Goal: Information Seeking & Learning: Learn about a topic

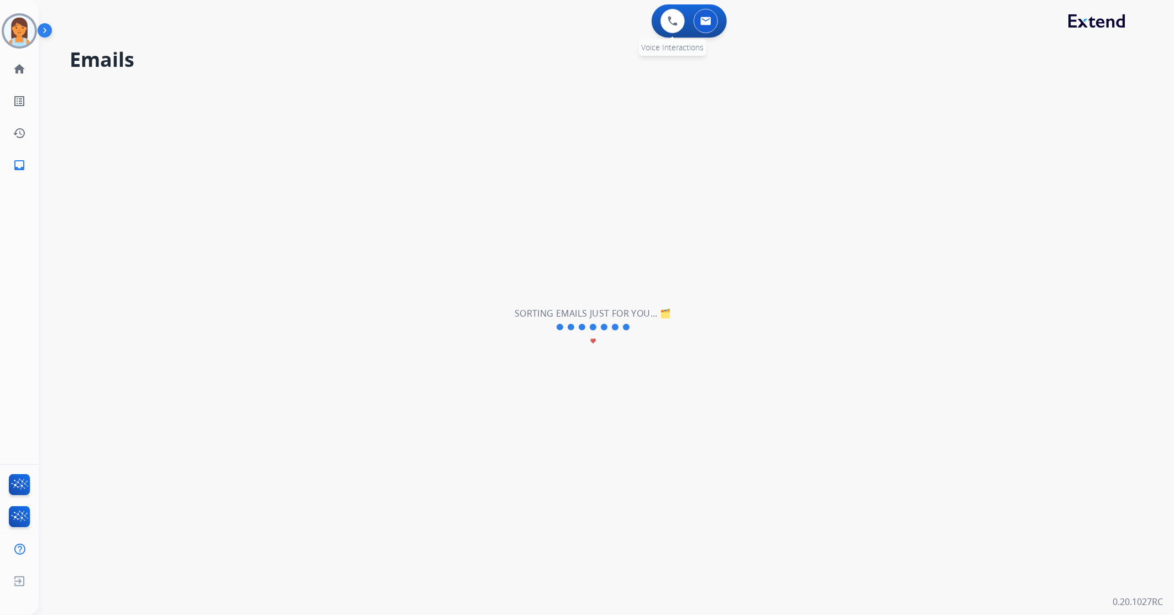
click at [656, 23] on div "0 Voice Interactions" at bounding box center [672, 21] width 33 height 24
click at [666, 23] on button at bounding box center [672, 21] width 24 height 24
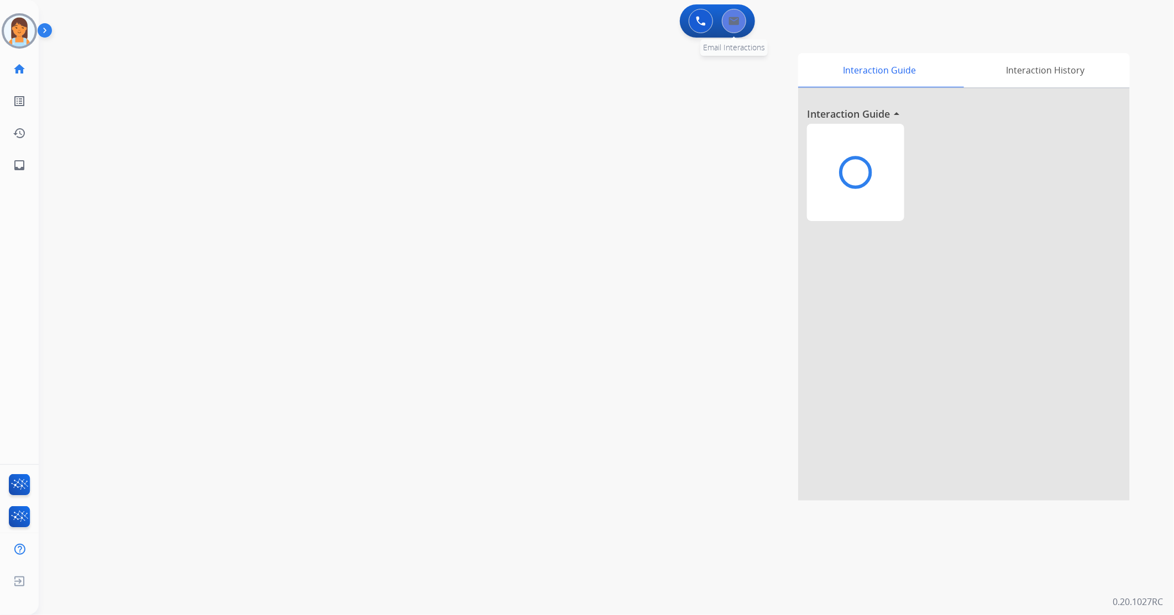
click at [722, 25] on button at bounding box center [734, 21] width 24 height 24
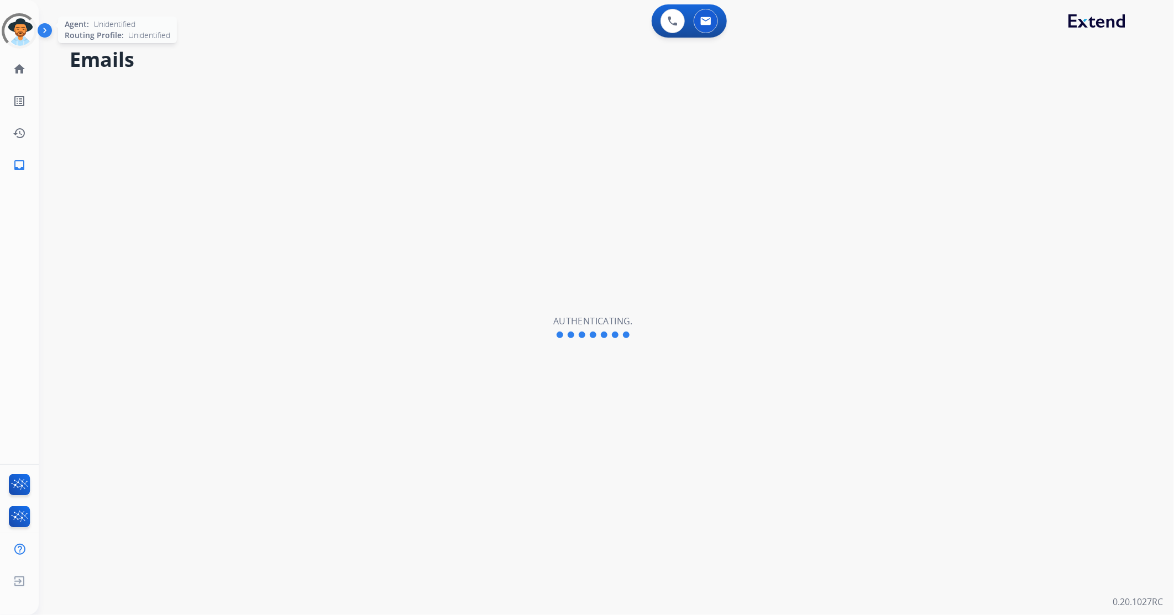
click at [19, 30] on div at bounding box center [19, 30] width 43 height 43
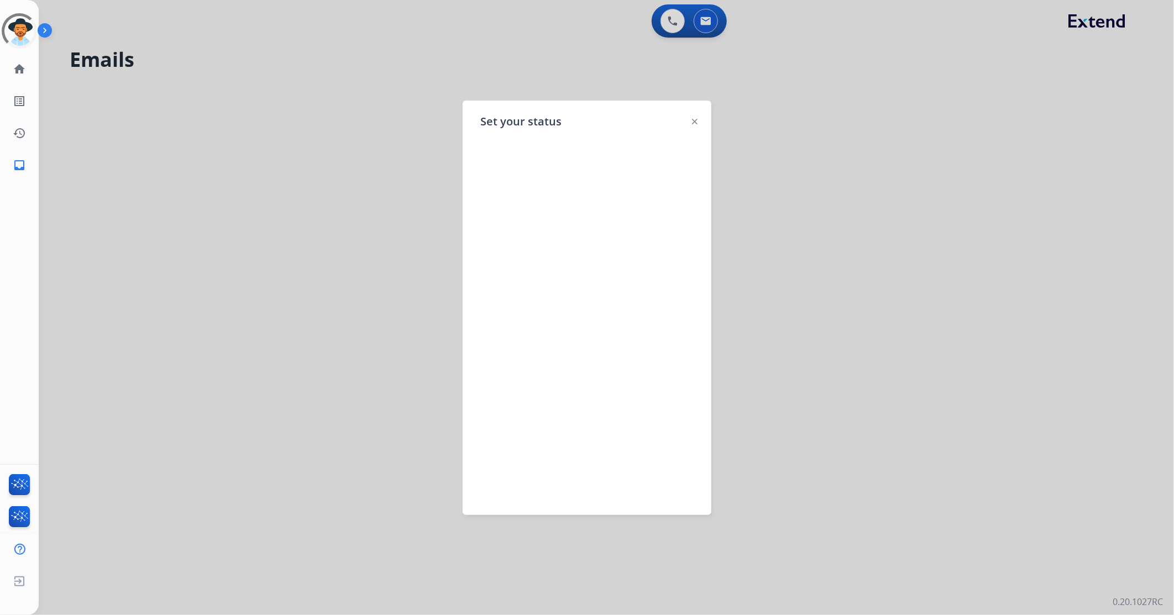
click at [296, 44] on div at bounding box center [587, 307] width 1174 height 615
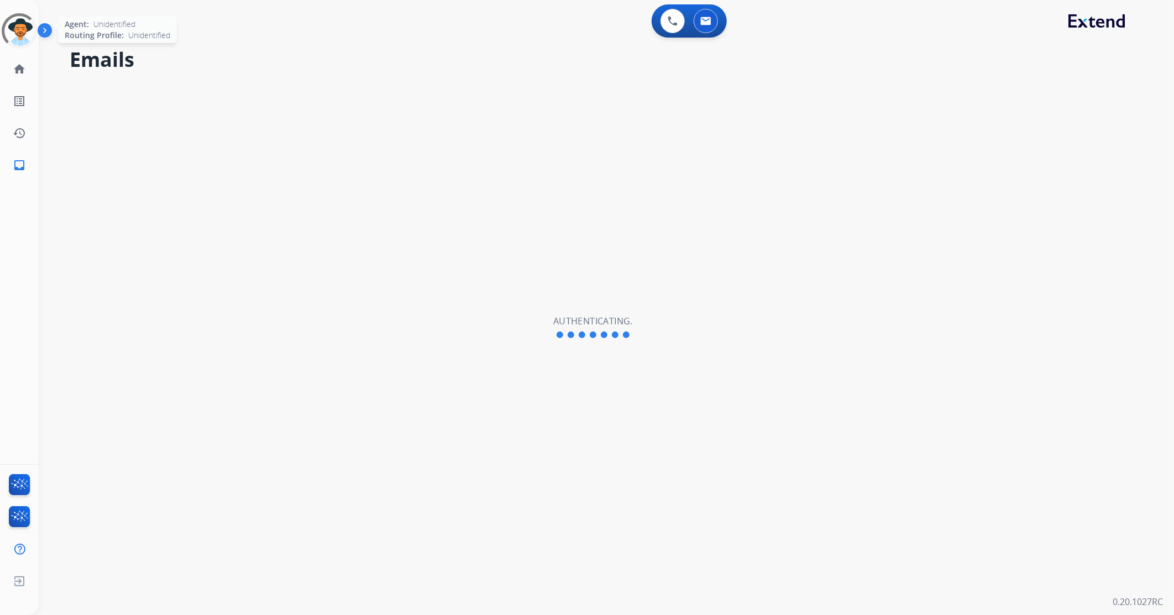
click at [12, 34] on div at bounding box center [19, 31] width 46 height 46
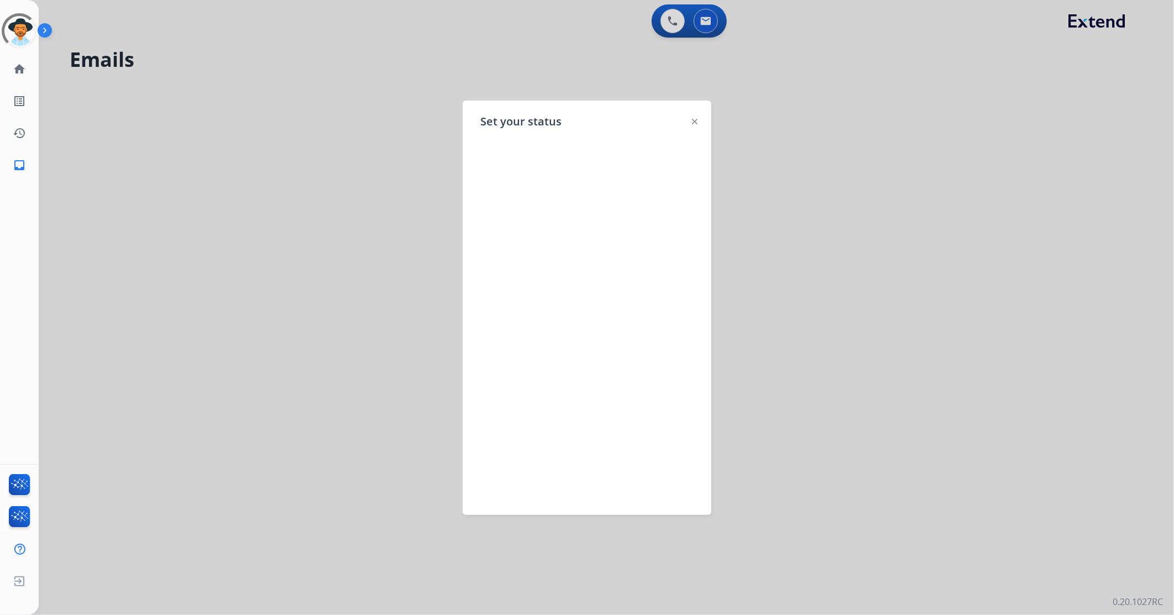
click at [231, 27] on div at bounding box center [587, 307] width 1174 height 615
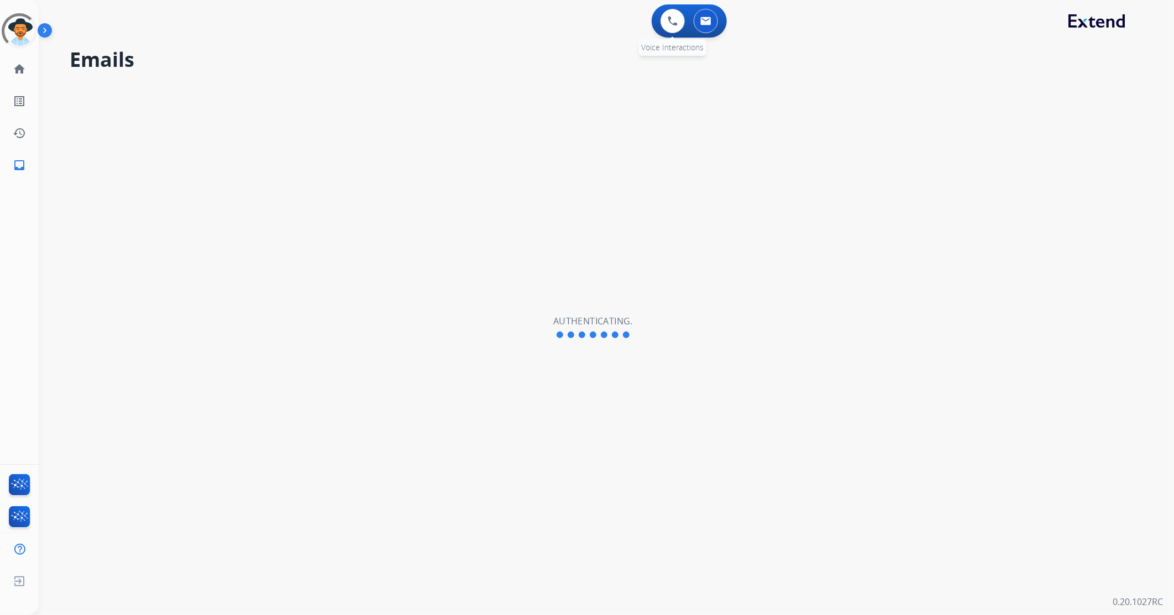
click at [710, 27] on button at bounding box center [706, 21] width 24 height 24
click at [708, 22] on img at bounding box center [705, 21] width 11 height 9
click at [676, 19] on img at bounding box center [673, 21] width 10 height 10
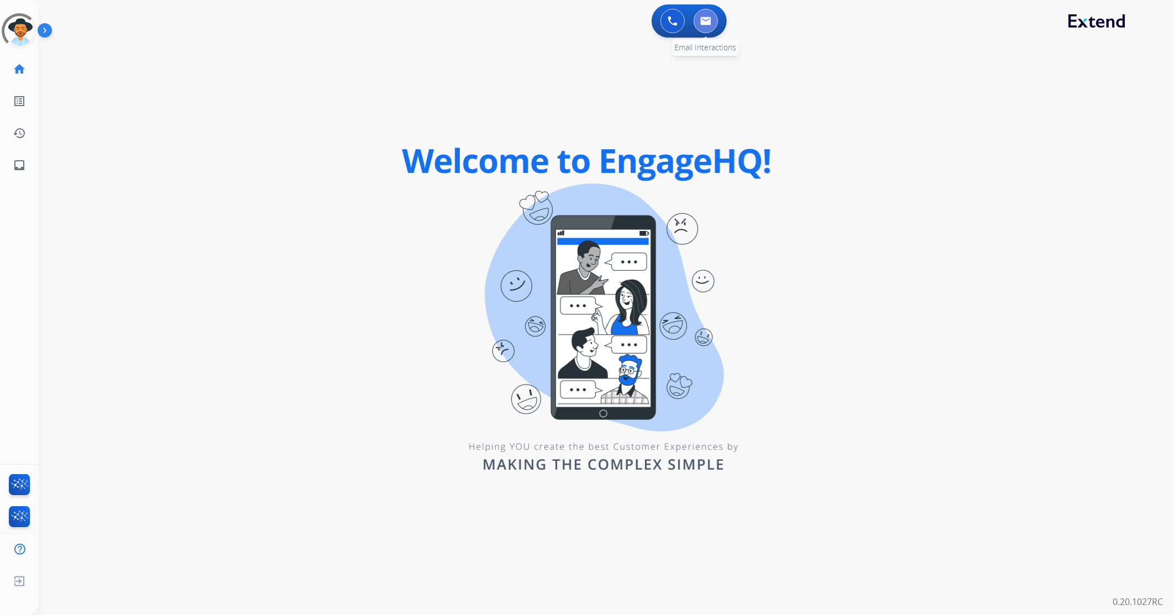
click at [710, 25] on button at bounding box center [706, 21] width 24 height 24
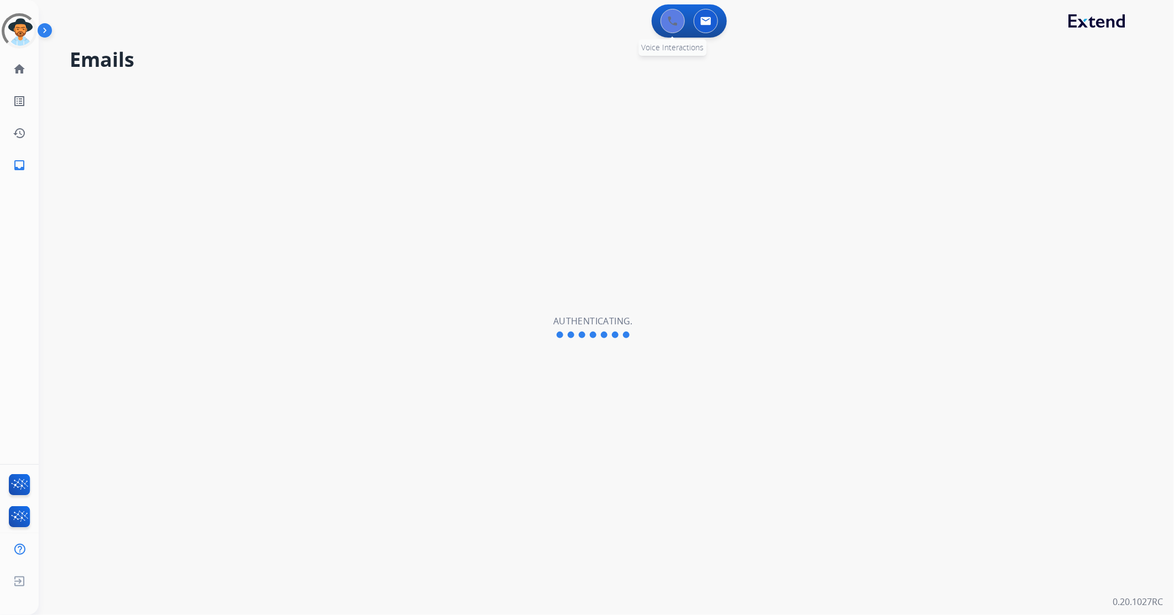
click at [669, 24] on img at bounding box center [673, 21] width 10 height 10
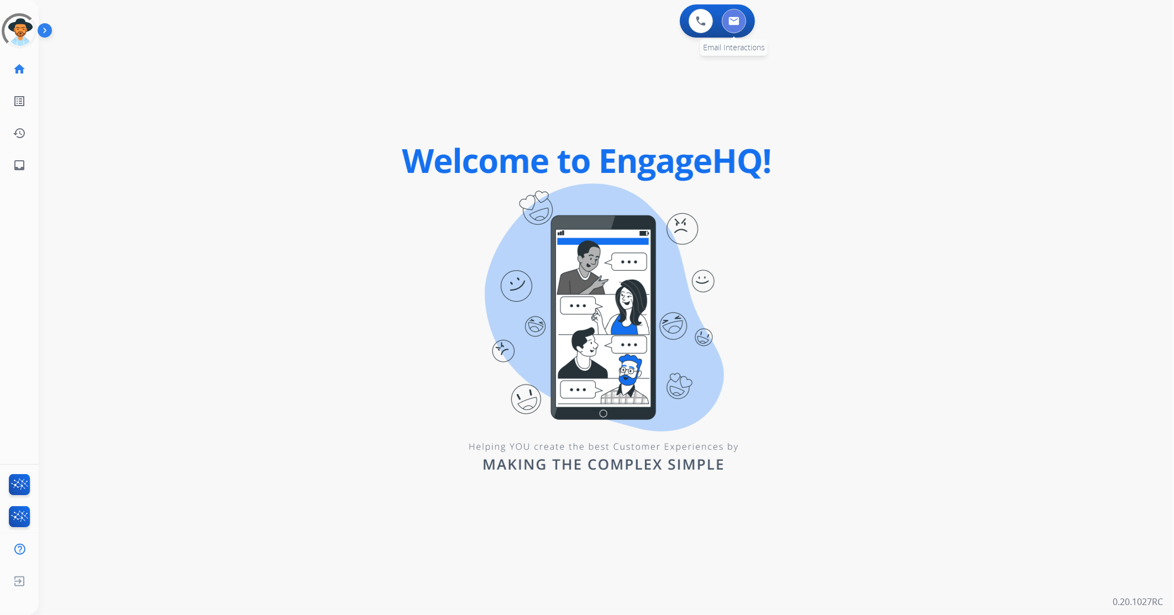
click at [727, 20] on button at bounding box center [734, 21] width 24 height 24
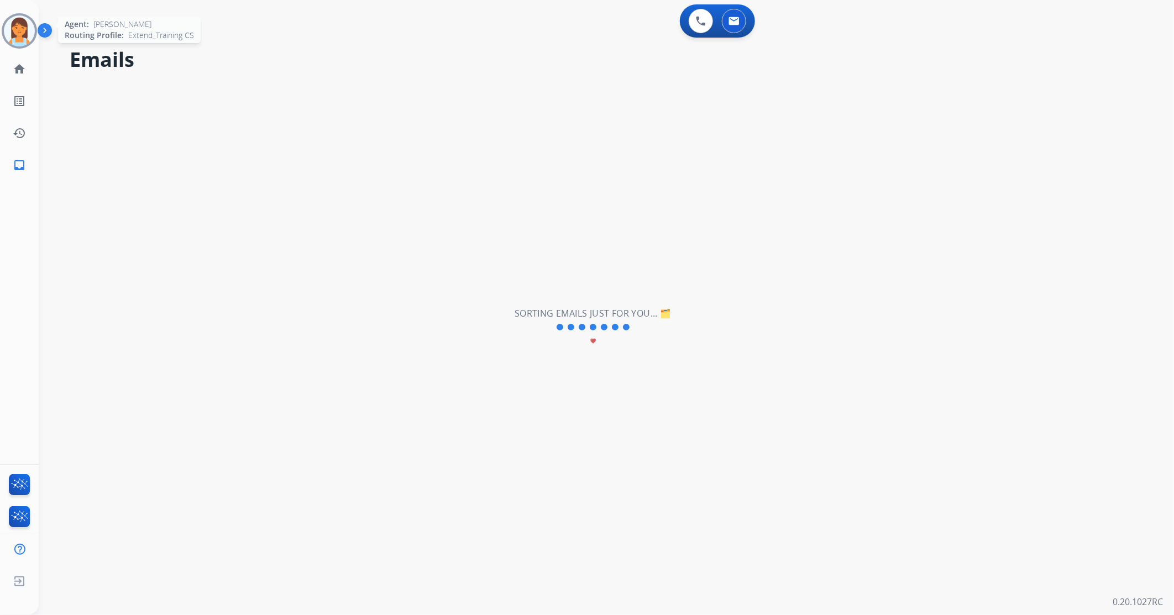
click at [13, 41] on img at bounding box center [19, 30] width 31 height 31
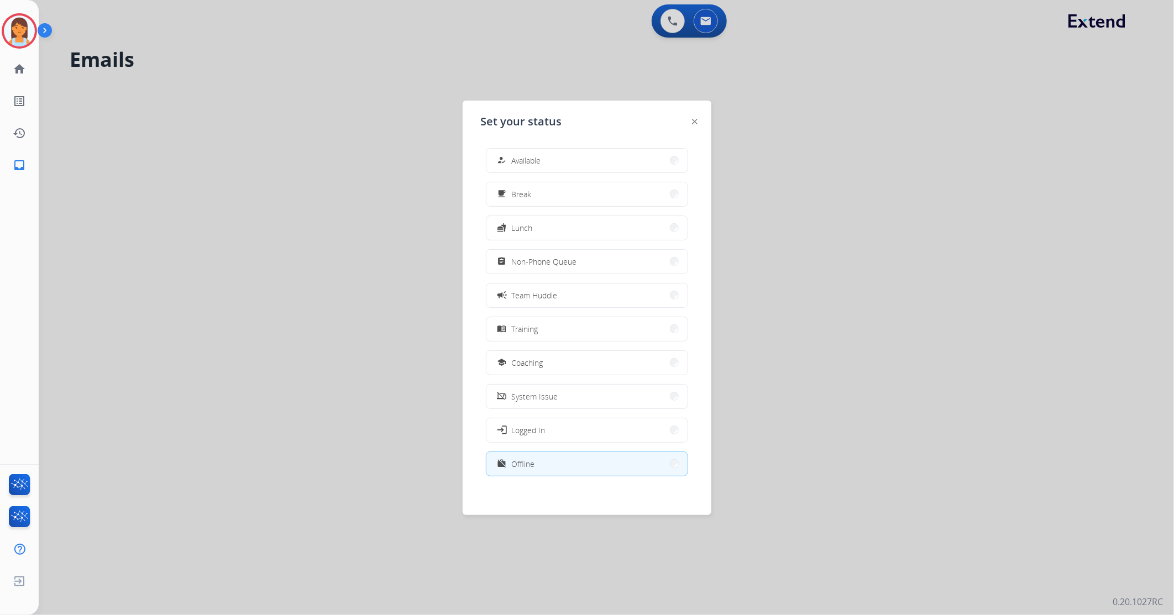
scroll to position [3, 0]
click at [586, 460] on button "work_off Offline" at bounding box center [586, 461] width 201 height 24
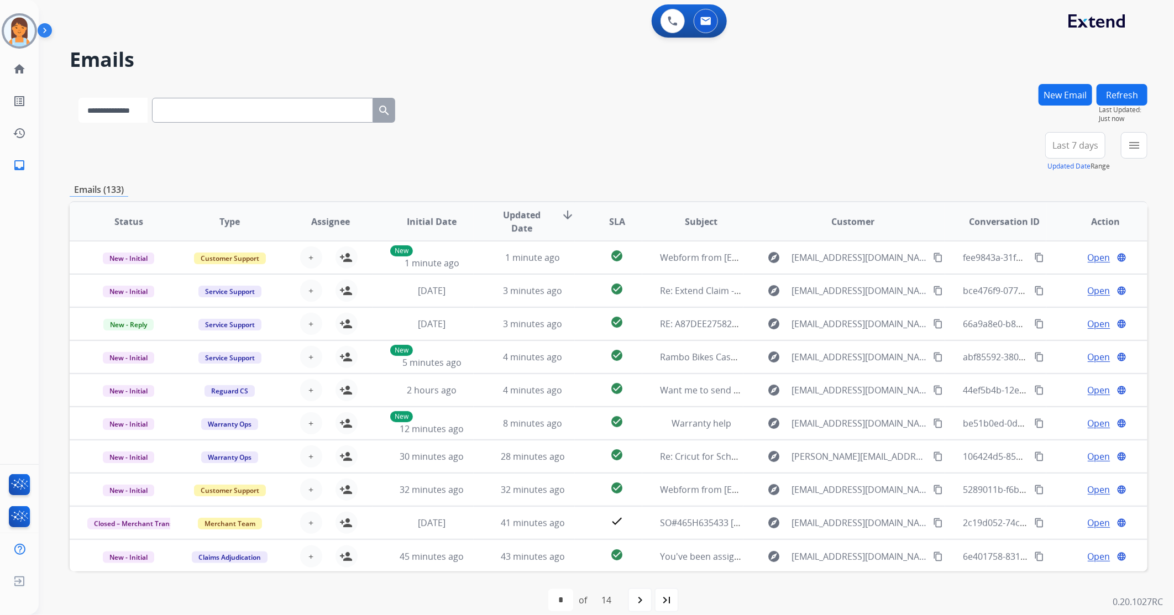
drag, startPoint x: 144, startPoint y: 108, endPoint x: 136, endPoint y: 123, distance: 16.3
click at [144, 108] on select "**********" at bounding box center [112, 110] width 69 height 25
select select "**********"
click at [78, 98] on select "**********" at bounding box center [112, 110] width 69 height 25
click at [201, 117] on input "text" at bounding box center [263, 110] width 221 height 25
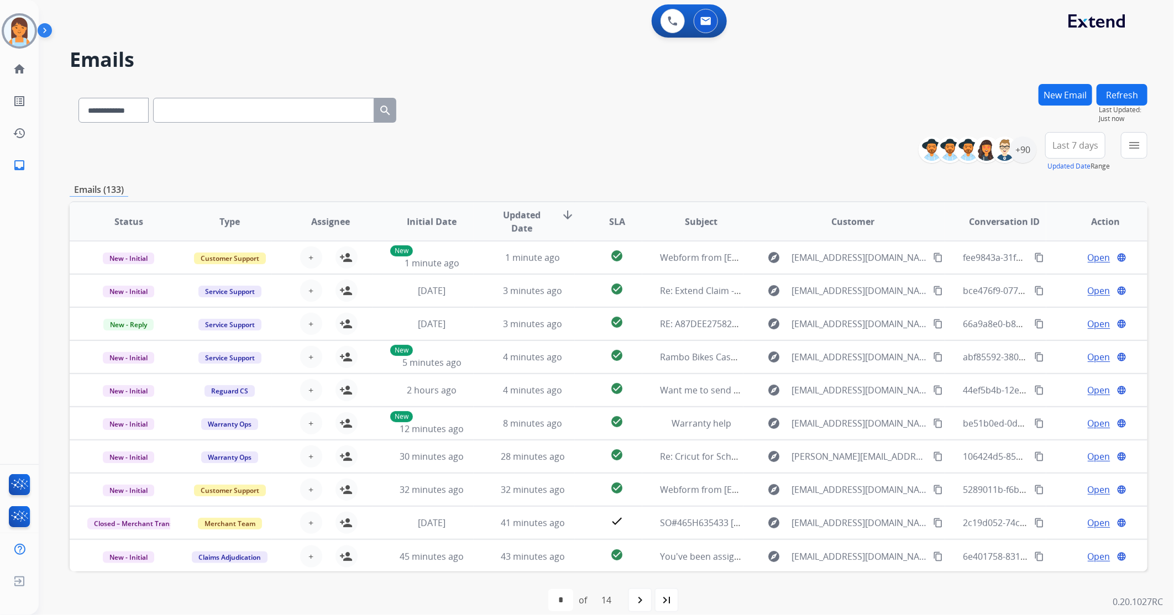
paste input "**********"
type input "**********"
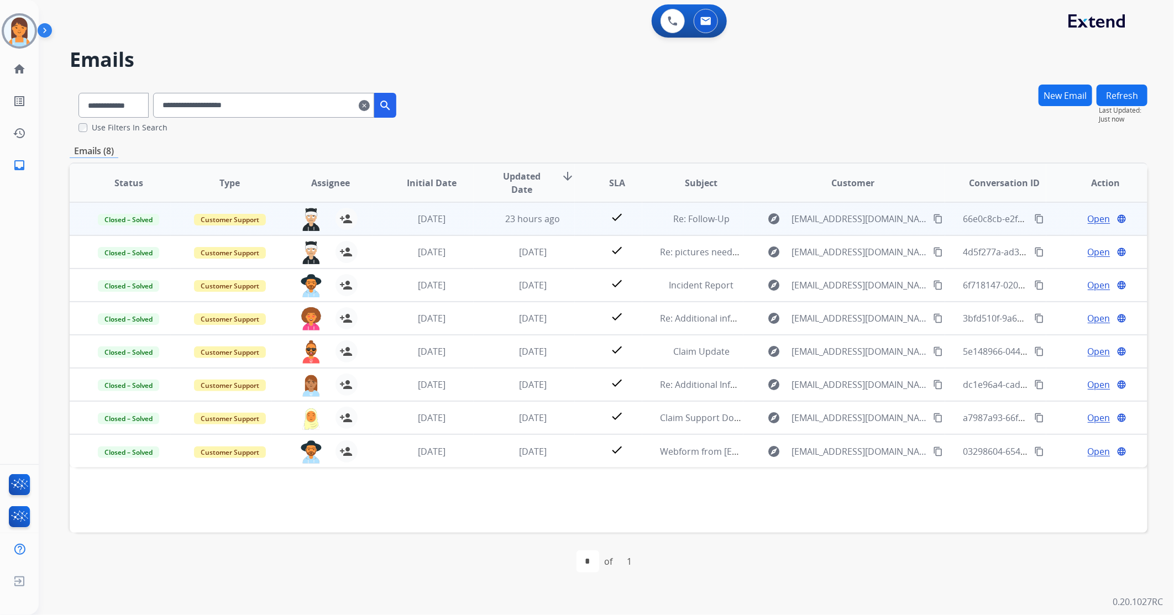
click at [1091, 218] on span "Open" at bounding box center [1099, 218] width 23 height 13
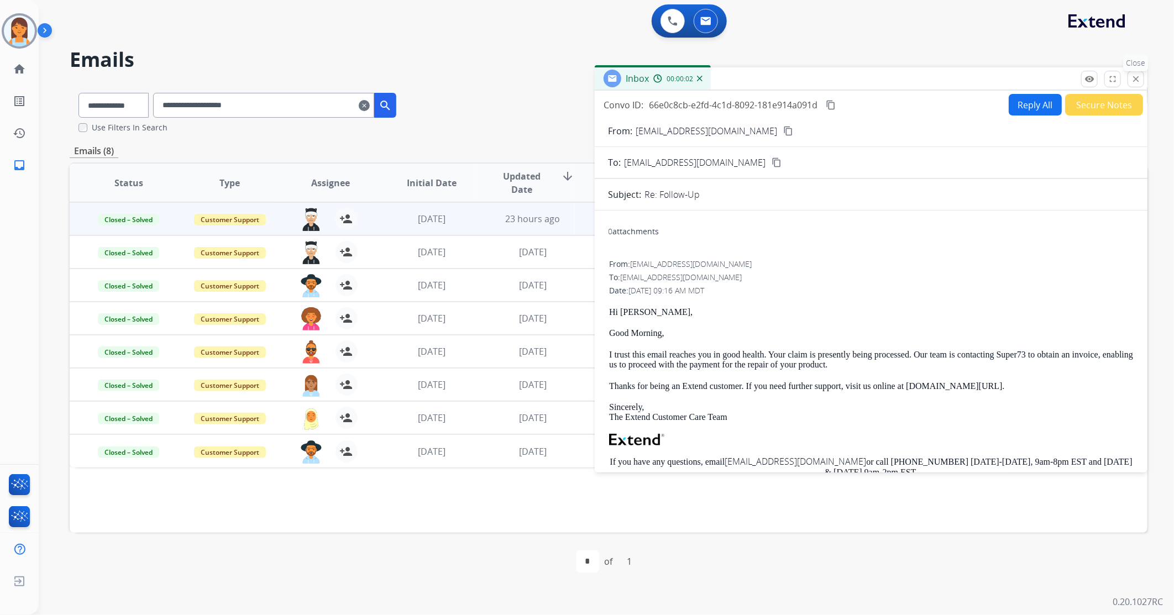
click at [1137, 75] on mat-icon "close" at bounding box center [1136, 79] width 10 height 10
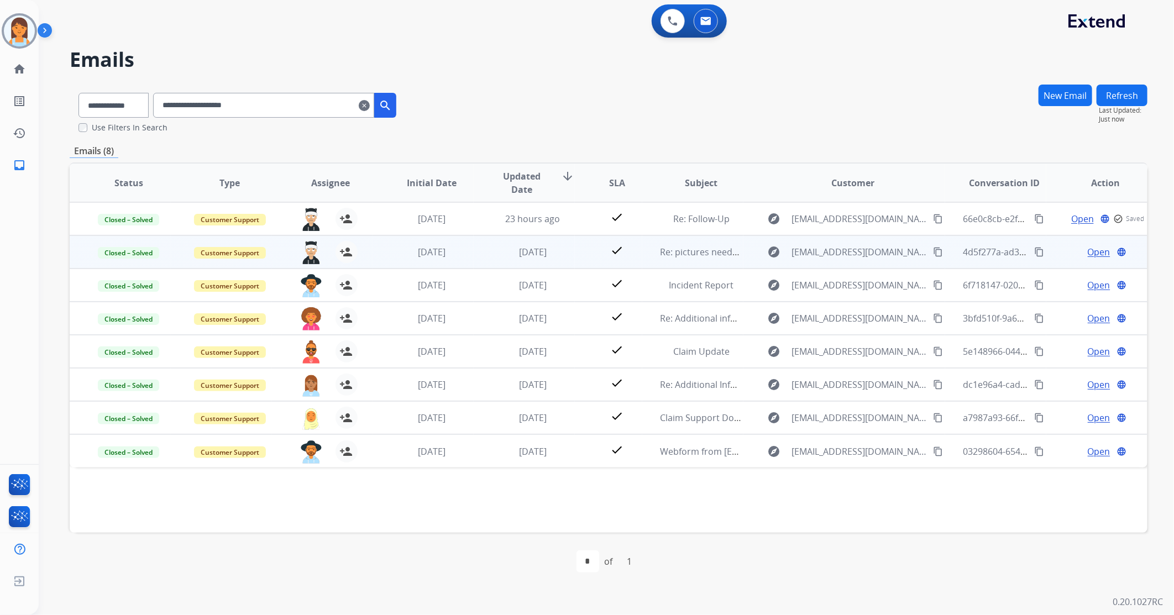
click at [1090, 251] on span "Open" at bounding box center [1099, 251] width 23 height 13
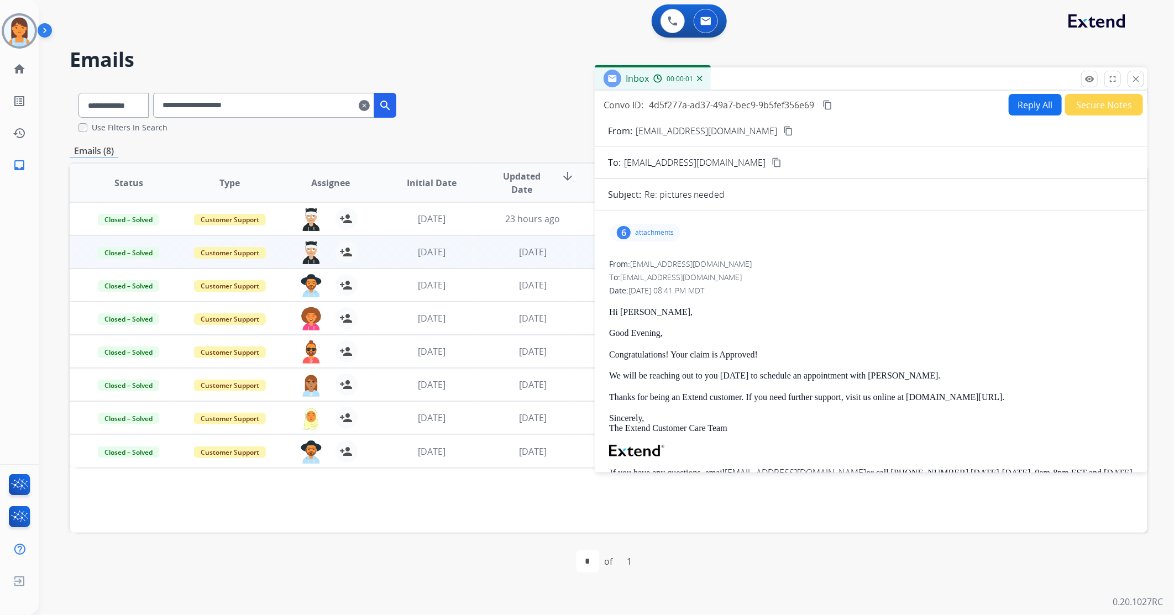
click at [649, 229] on p "attachments" at bounding box center [654, 232] width 39 height 9
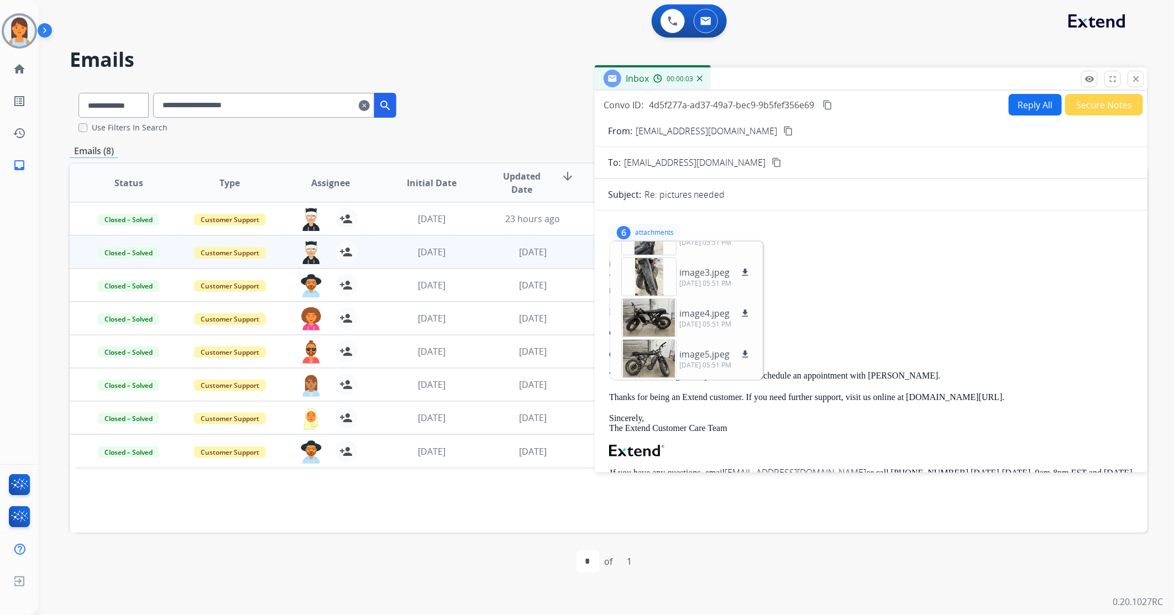
scroll to position [61, 0]
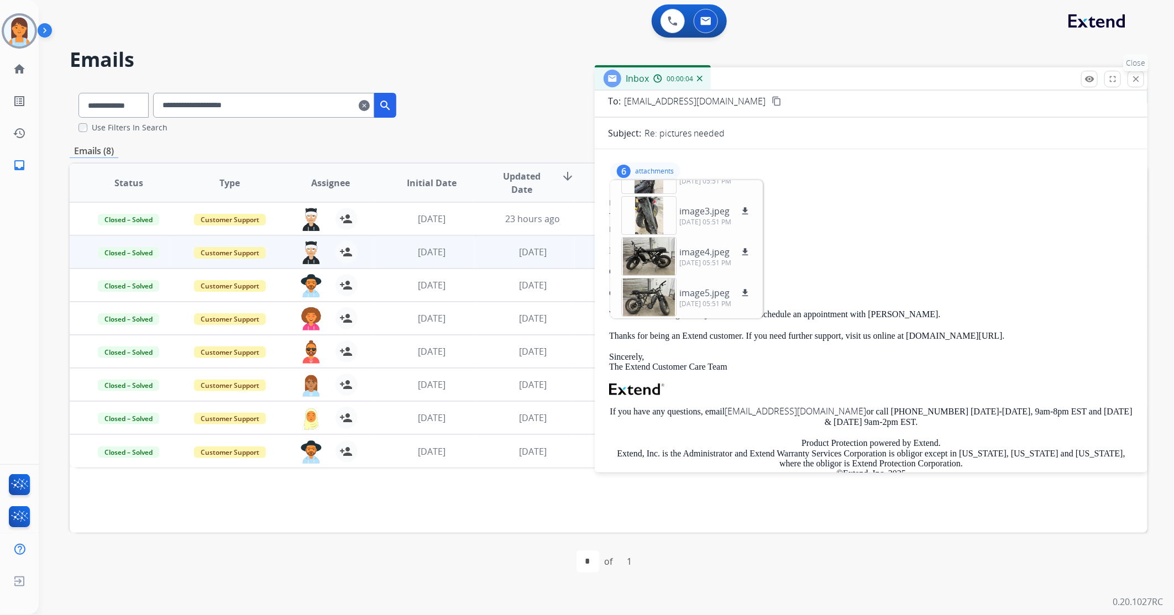
click at [1131, 75] on mat-icon "close" at bounding box center [1136, 79] width 10 height 10
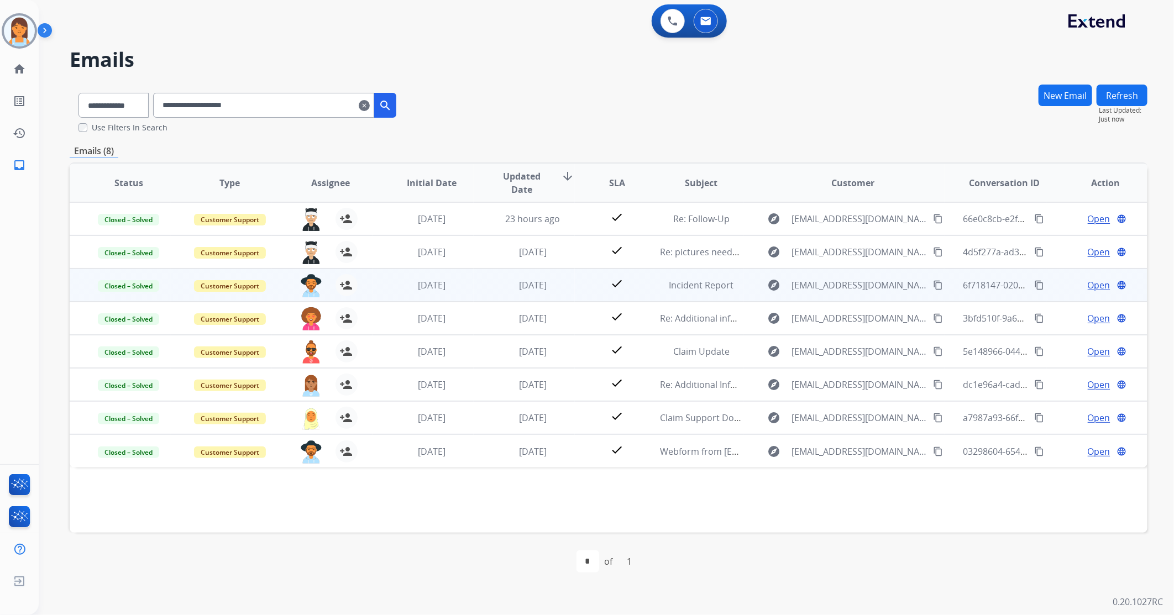
click at [1092, 287] on span "Open" at bounding box center [1099, 285] width 23 height 13
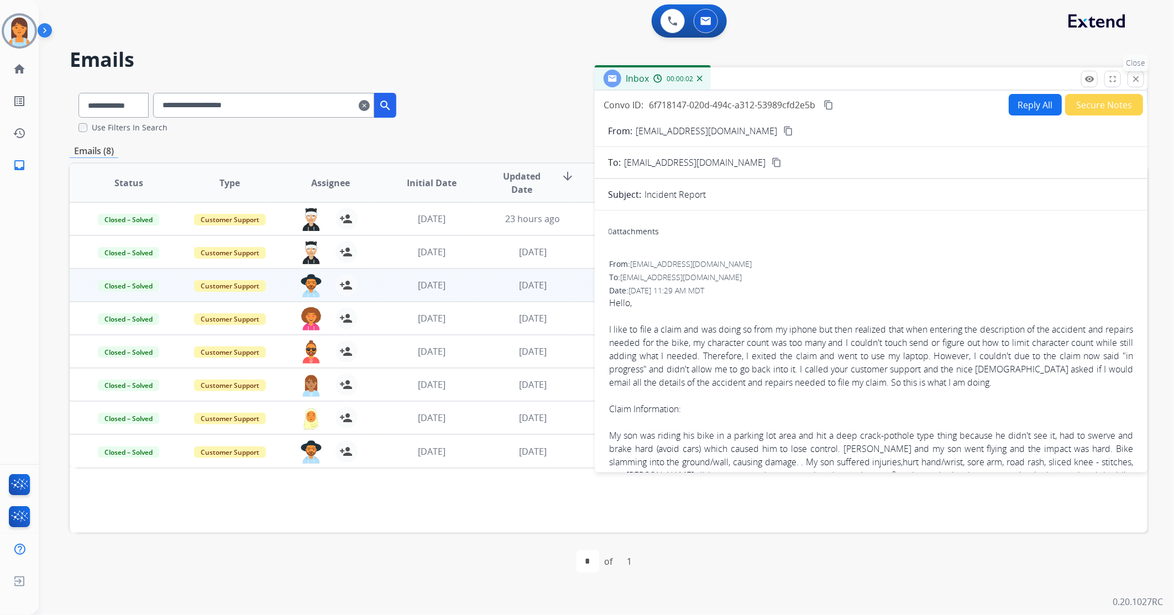
click at [1142, 81] on button "close Close" at bounding box center [1135, 79] width 17 height 17
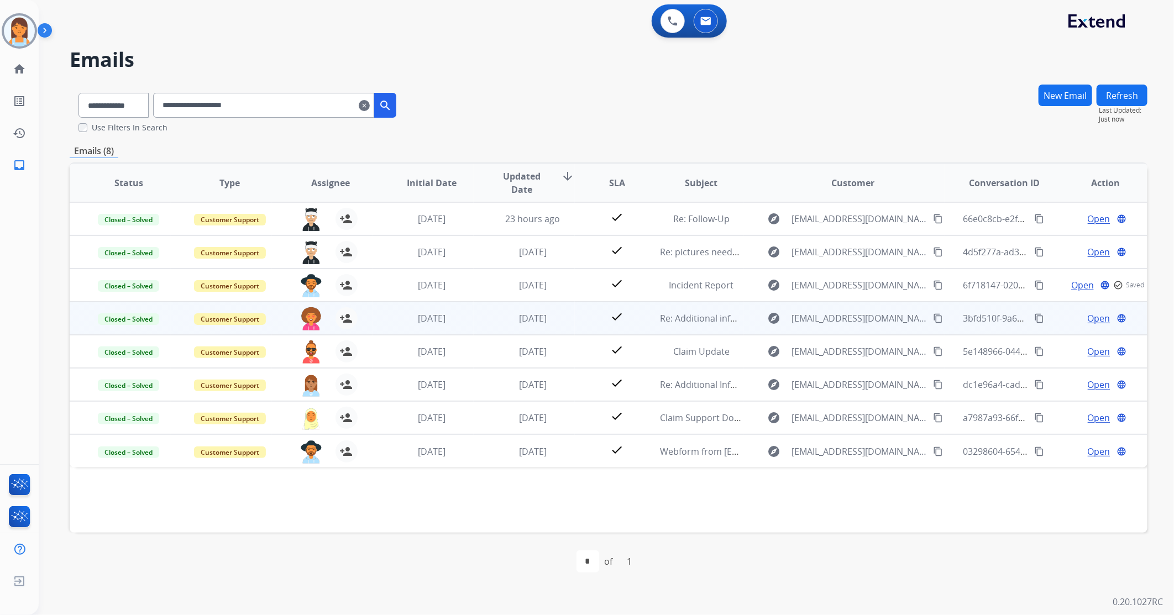
click at [1088, 318] on span "Open" at bounding box center [1099, 318] width 23 height 13
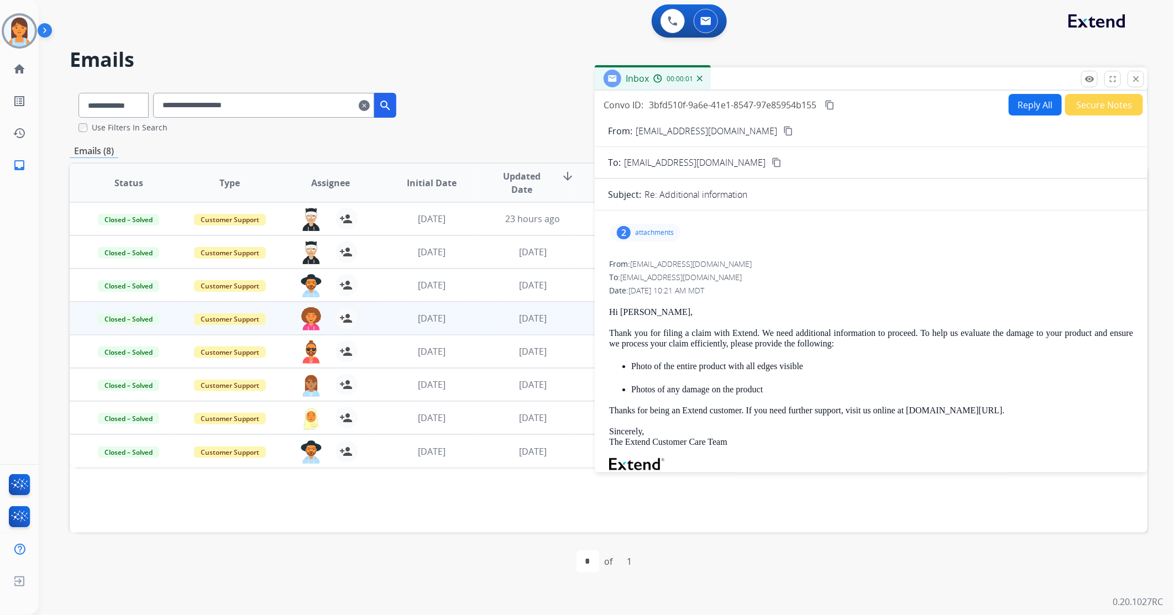
click at [649, 231] on p "attachments" at bounding box center [654, 232] width 39 height 9
click at [648, 273] on div at bounding box center [648, 263] width 55 height 39
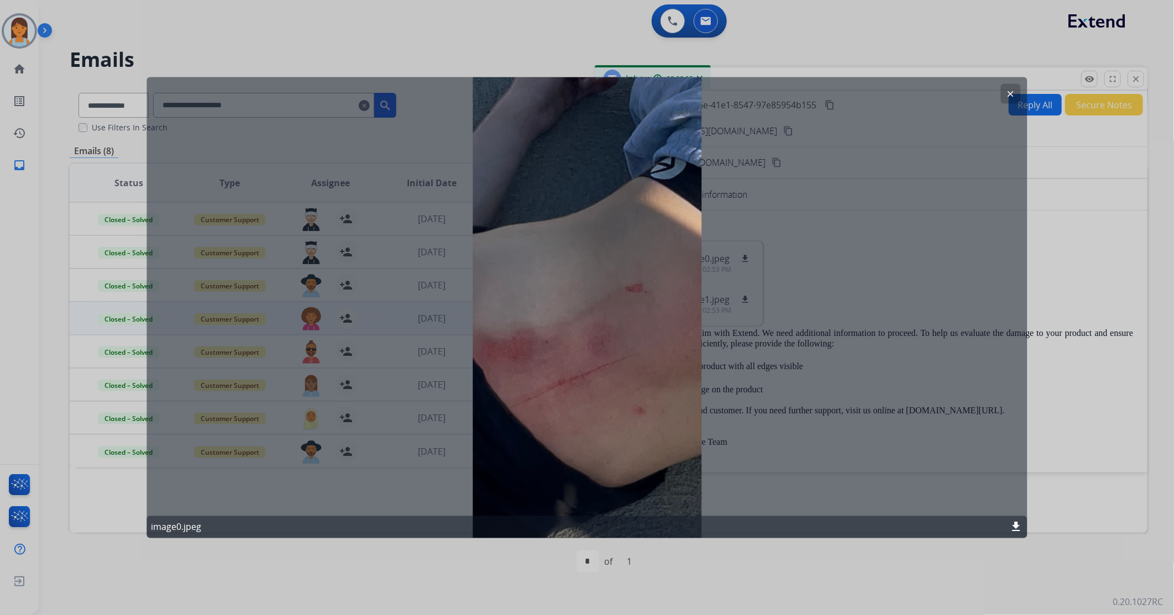
click at [1012, 94] on mat-icon "clear" at bounding box center [1011, 93] width 10 height 10
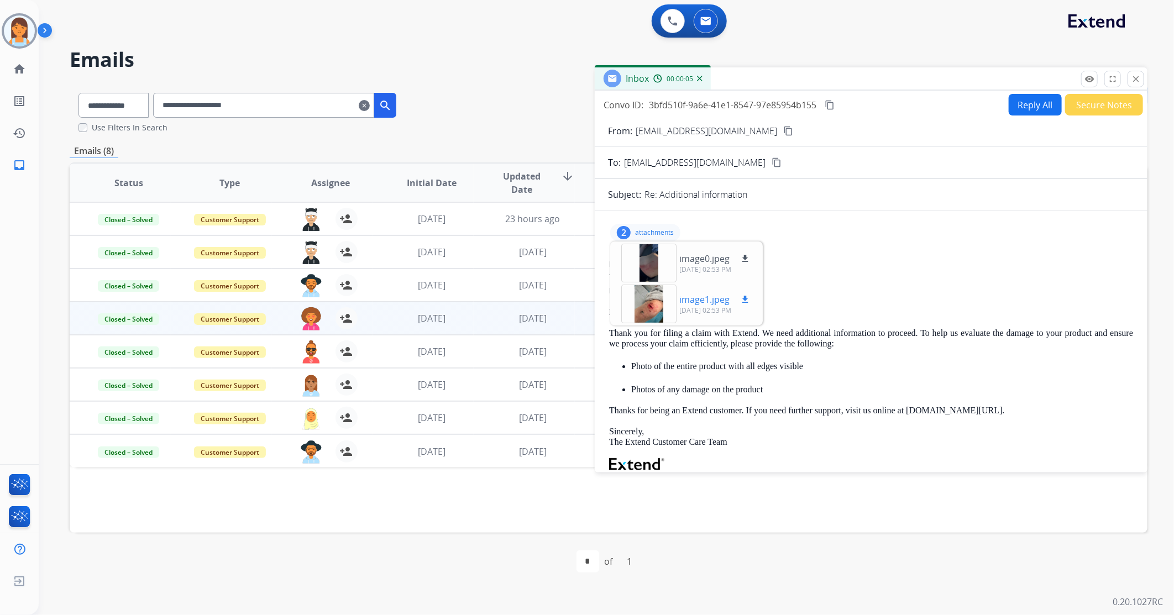
click at [650, 300] on div at bounding box center [648, 304] width 55 height 39
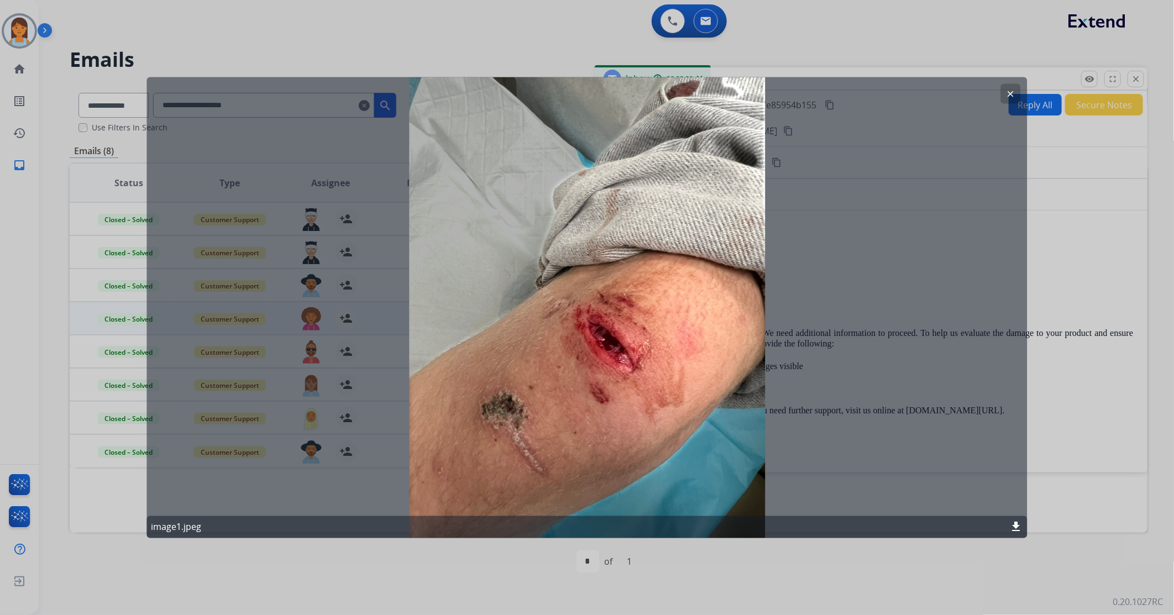
click at [1004, 92] on button "clear" at bounding box center [1011, 93] width 20 height 20
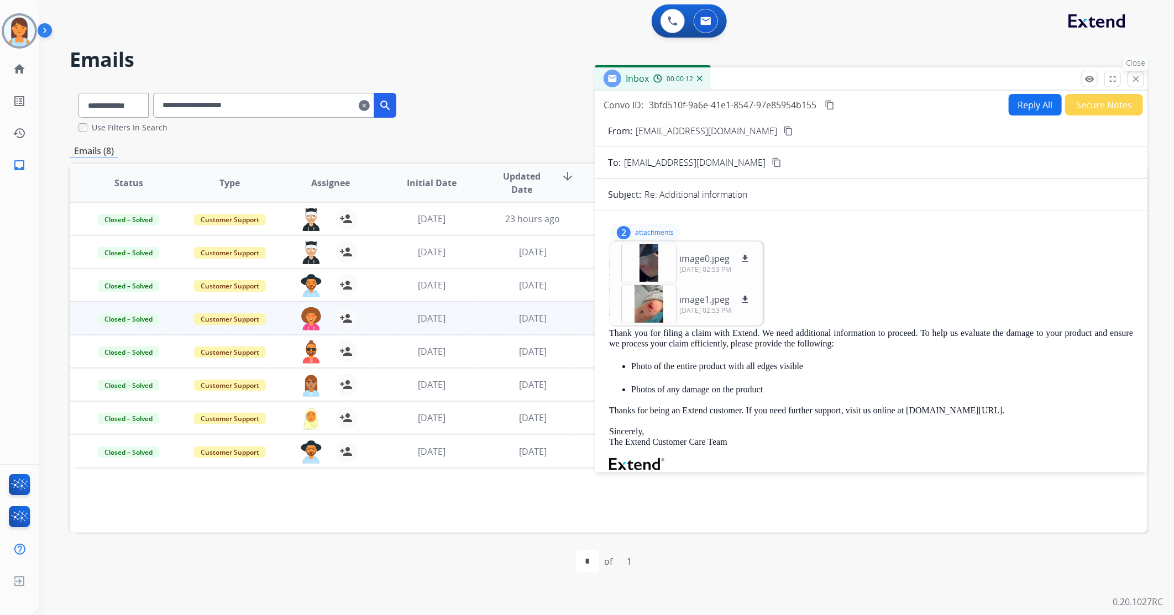
click at [1141, 77] on button "close Close" at bounding box center [1135, 79] width 17 height 17
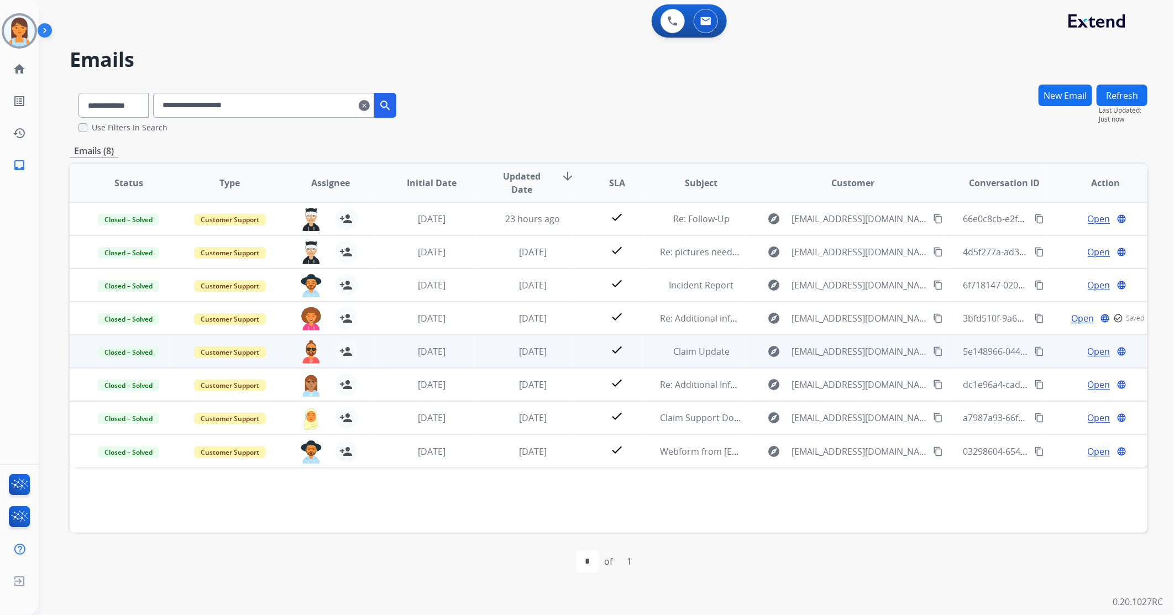
click at [1102, 349] on div "Open language" at bounding box center [1105, 351] width 83 height 13
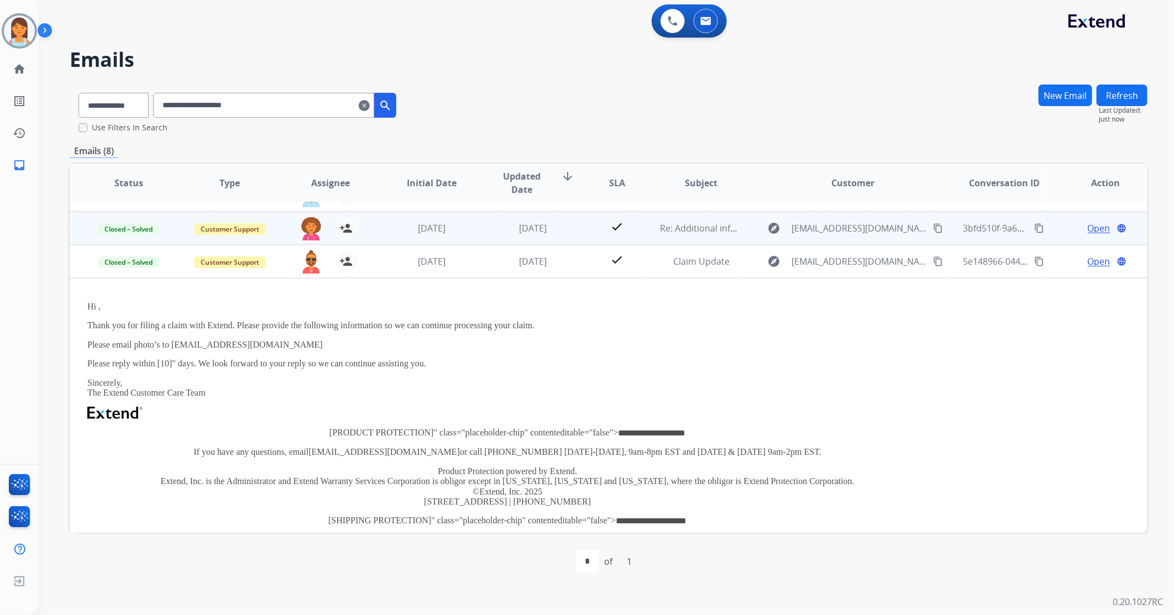
scroll to position [23, 0]
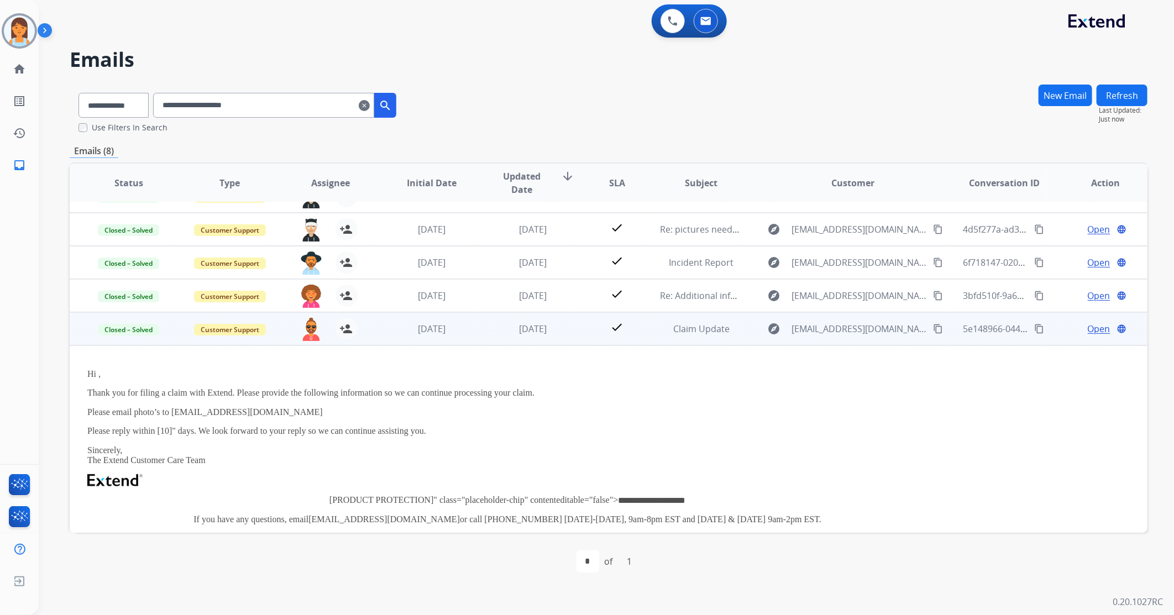
click at [1074, 326] on div "Open language" at bounding box center [1105, 328] width 83 height 13
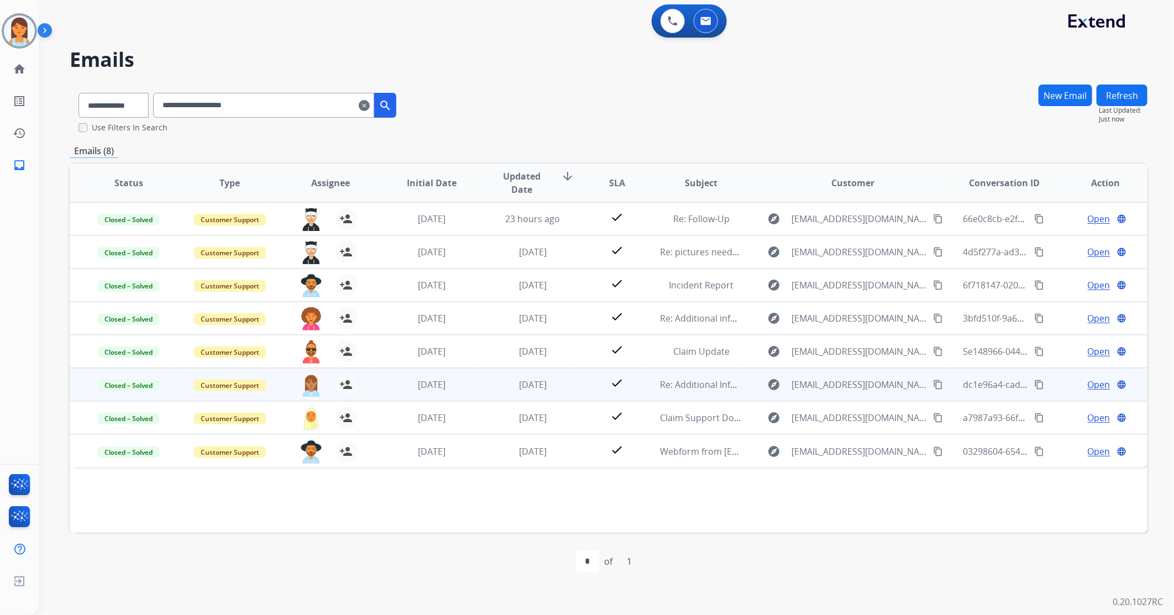
scroll to position [0, 0]
click at [1098, 384] on span "Open" at bounding box center [1099, 384] width 23 height 13
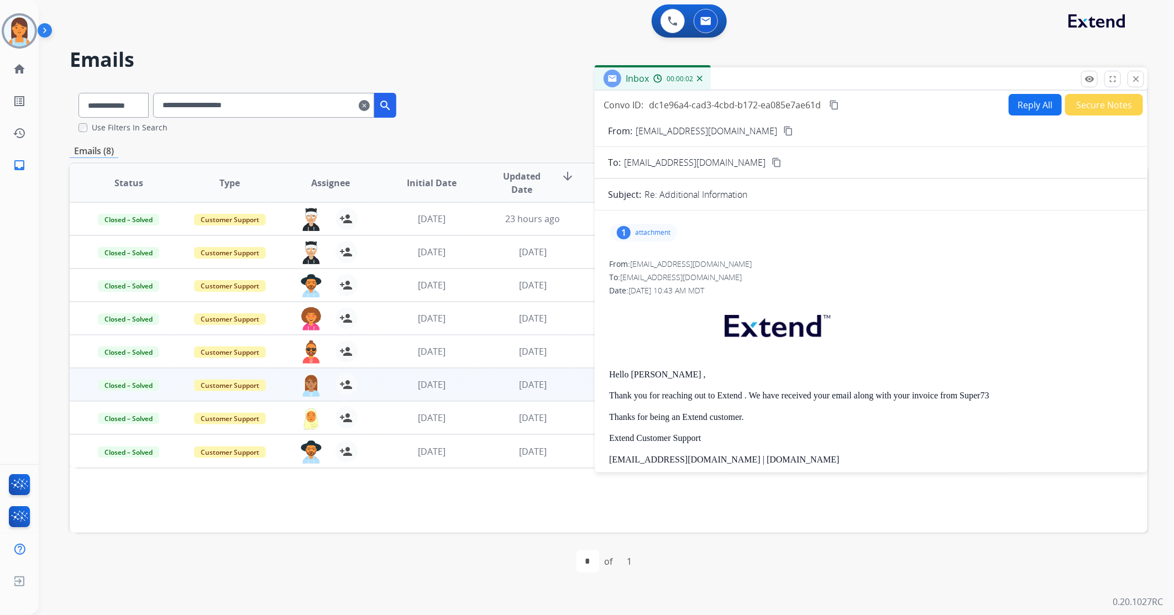
click at [649, 235] on p "attachment" at bounding box center [652, 232] width 35 height 9
click at [659, 261] on div at bounding box center [648, 263] width 55 height 39
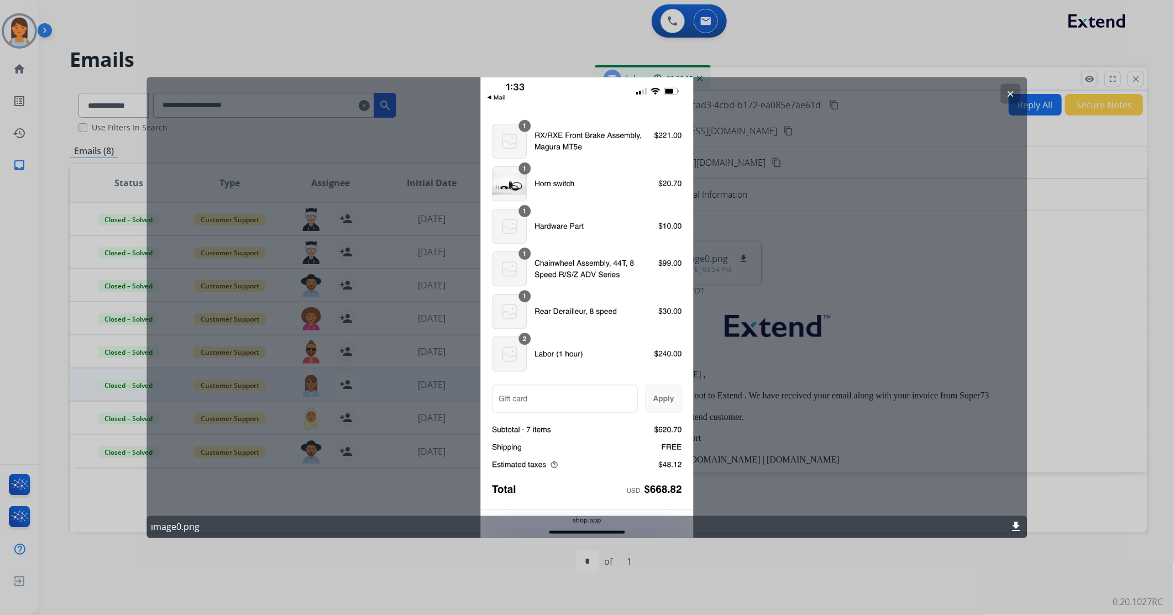
click at [1006, 90] on mat-icon "clear" at bounding box center [1011, 93] width 10 height 10
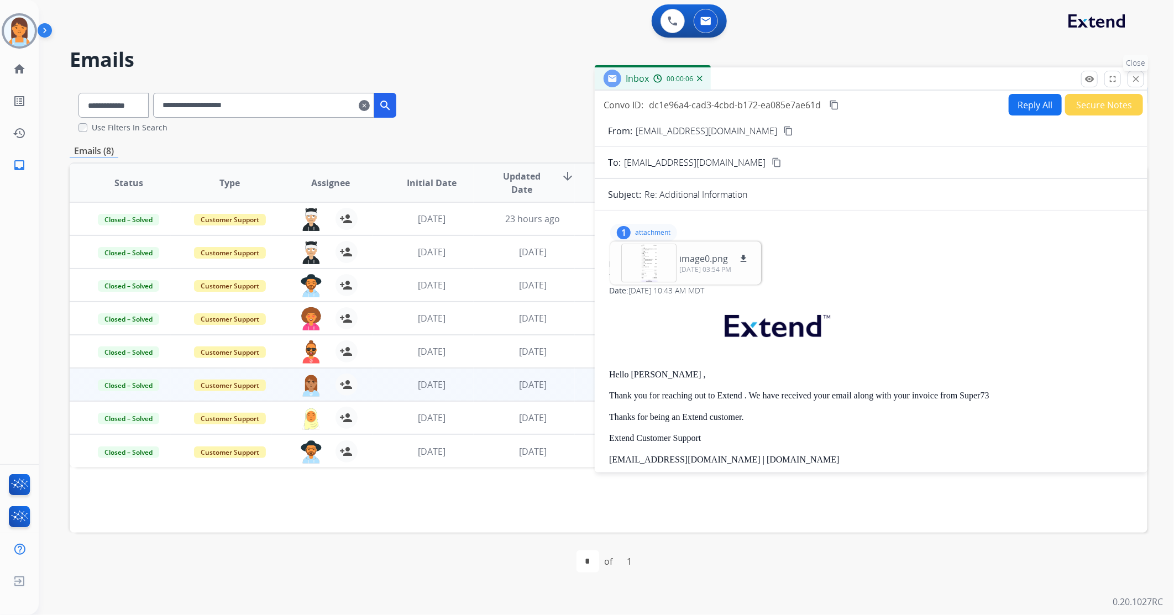
click at [1134, 78] on mat-icon "close" at bounding box center [1136, 79] width 10 height 10
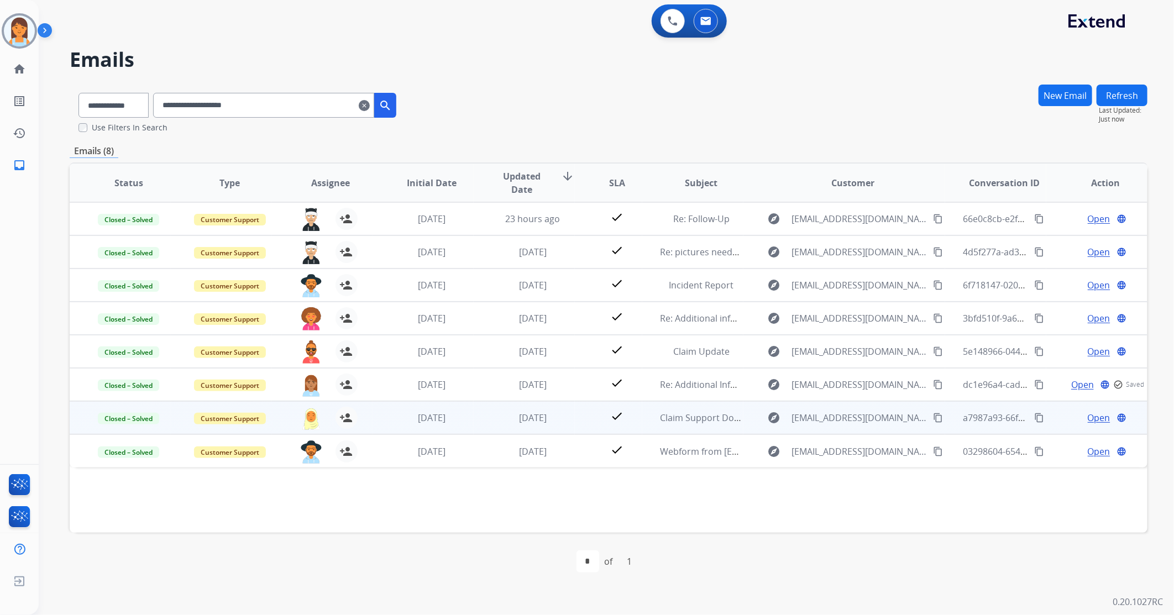
click at [1096, 421] on span "Open" at bounding box center [1099, 417] width 23 height 13
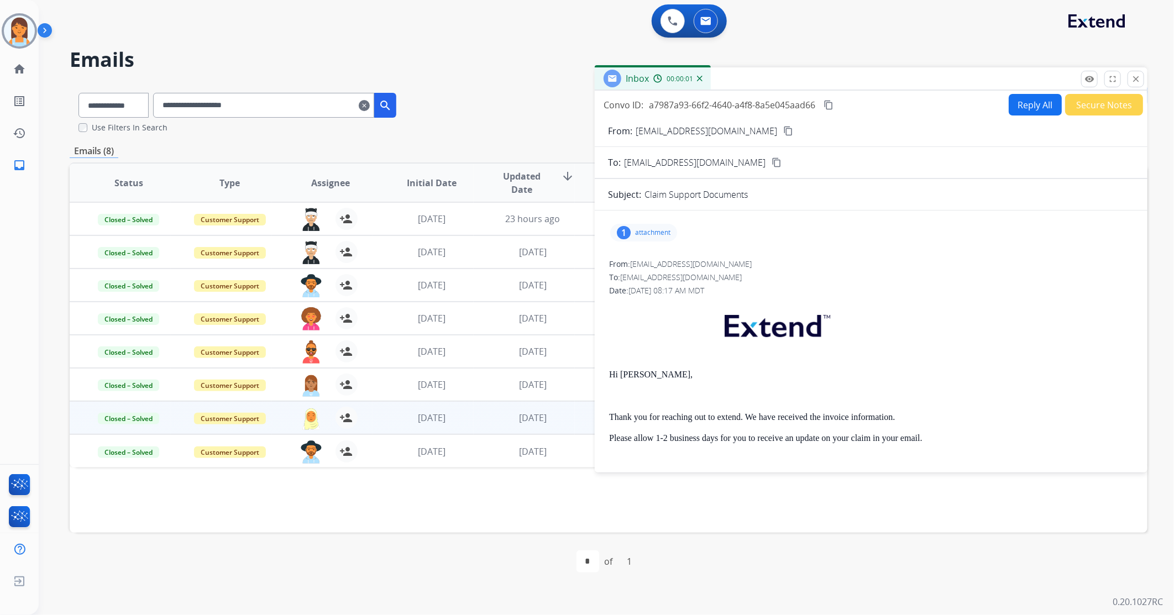
click at [638, 225] on div "1 attachment" at bounding box center [643, 233] width 67 height 18
click at [673, 268] on div at bounding box center [648, 263] width 55 height 39
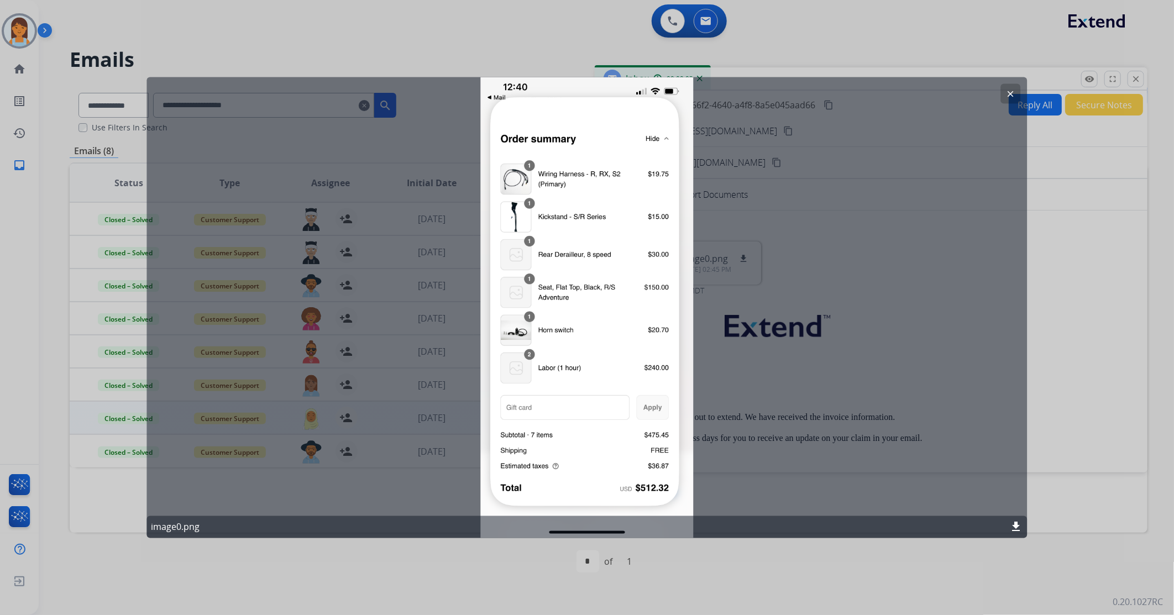
click at [1128, 80] on div at bounding box center [587, 307] width 1174 height 615
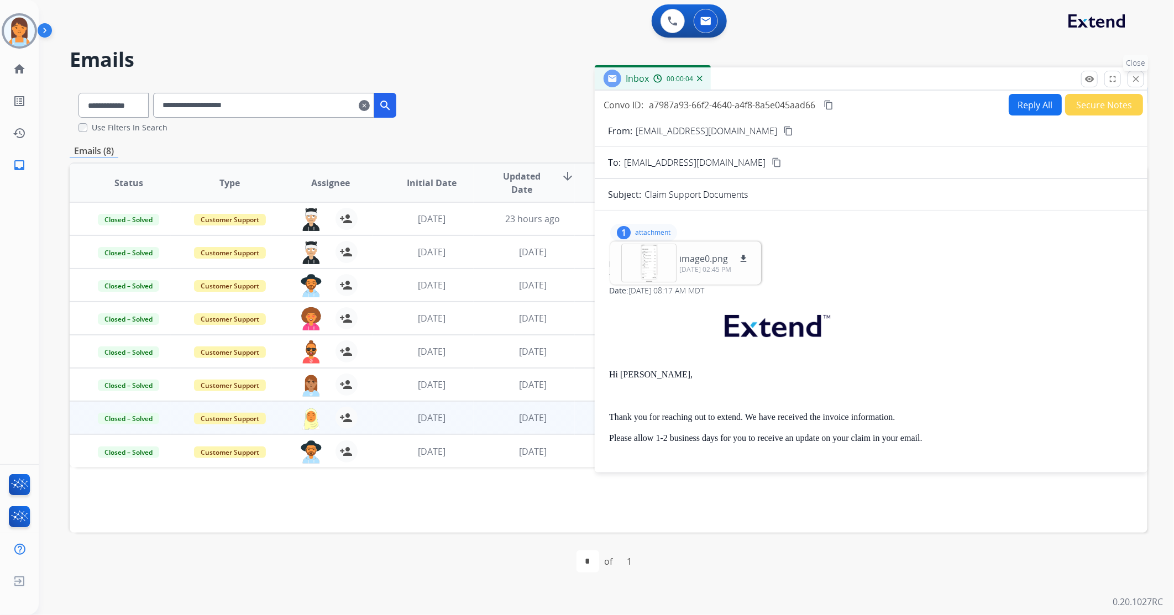
click at [1141, 78] on button "close Close" at bounding box center [1135, 79] width 17 height 17
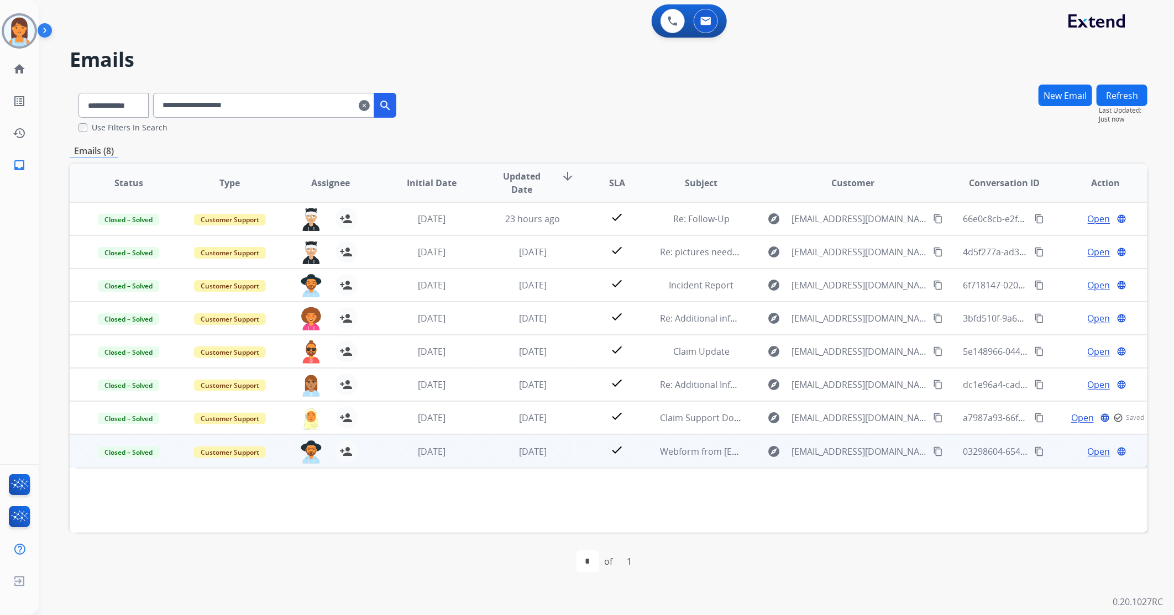
click at [1093, 450] on span "Open" at bounding box center [1099, 451] width 23 height 13
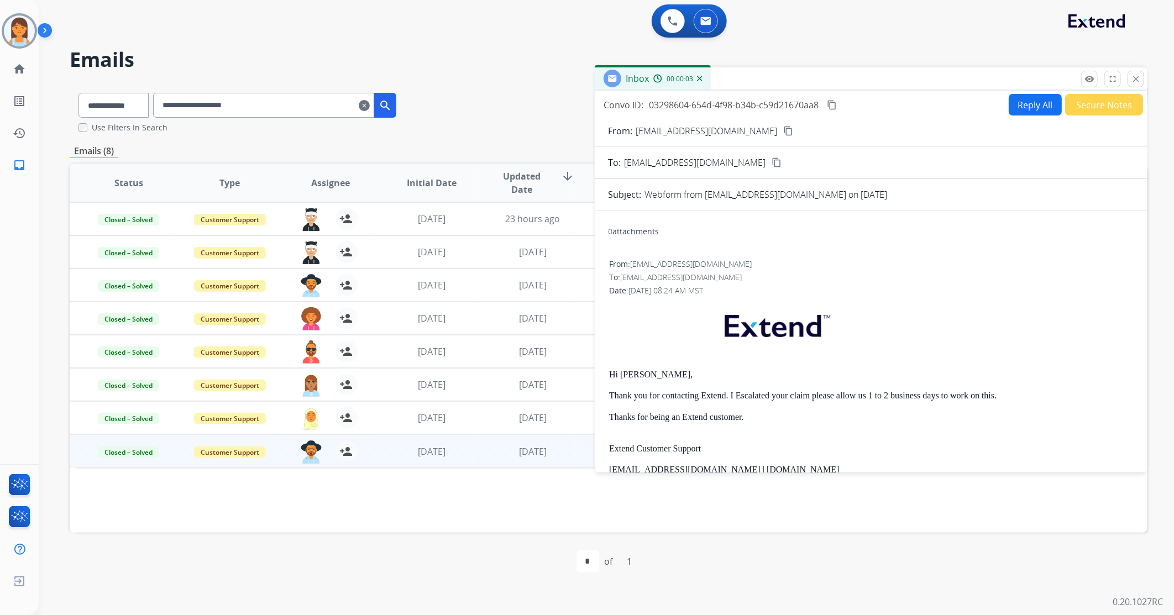
click at [1140, 78] on mat-icon "close" at bounding box center [1136, 79] width 10 height 10
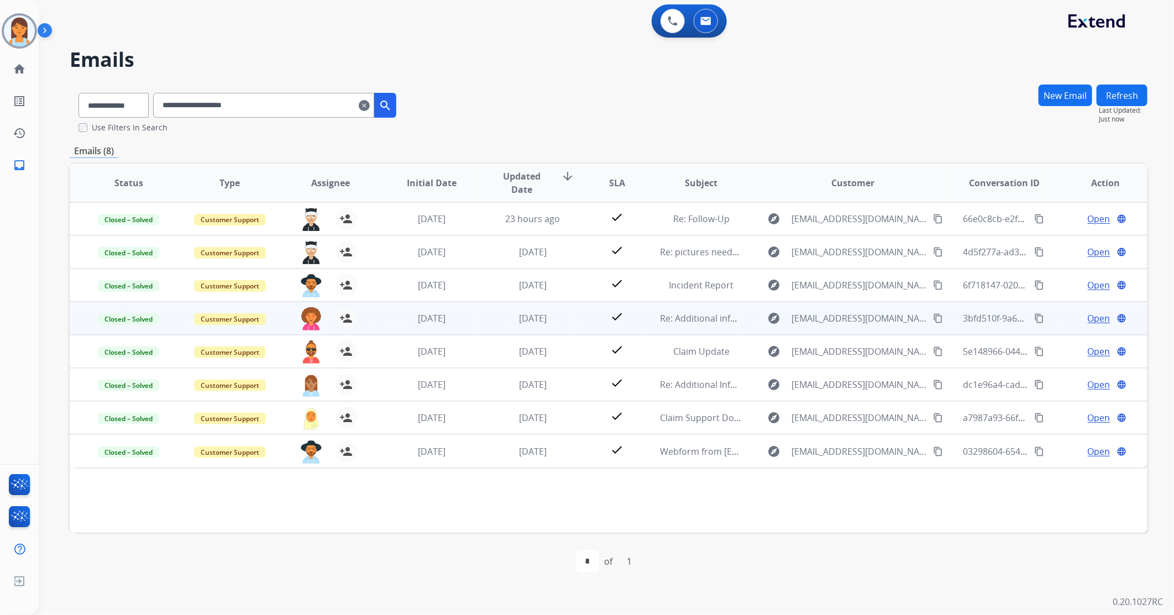
click at [1096, 318] on span "Open" at bounding box center [1099, 318] width 23 height 13
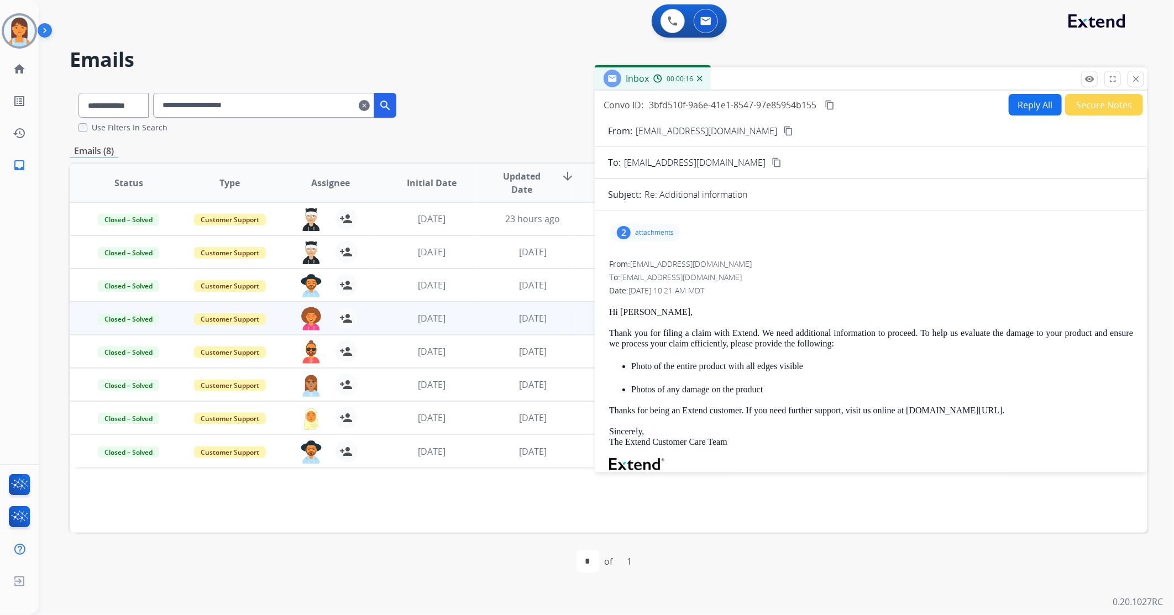
click at [1147, 70] on div "Inbox 00:00:16" at bounding box center [871, 78] width 553 height 23
click at [1133, 75] on mat-icon "close" at bounding box center [1136, 79] width 10 height 10
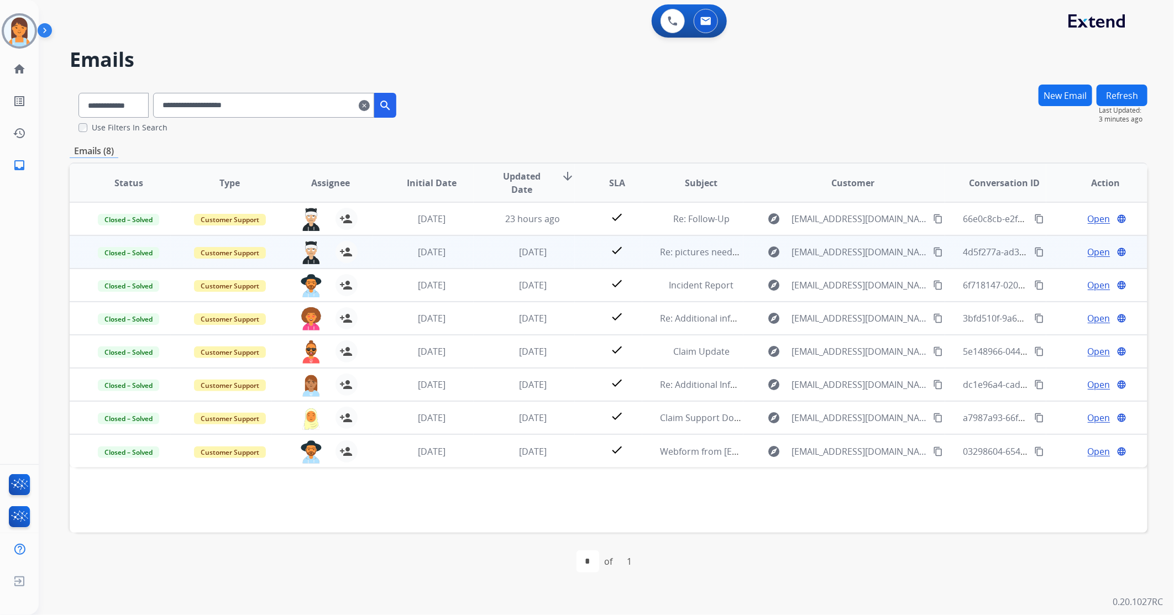
click at [1088, 253] on span "Open" at bounding box center [1099, 251] width 23 height 13
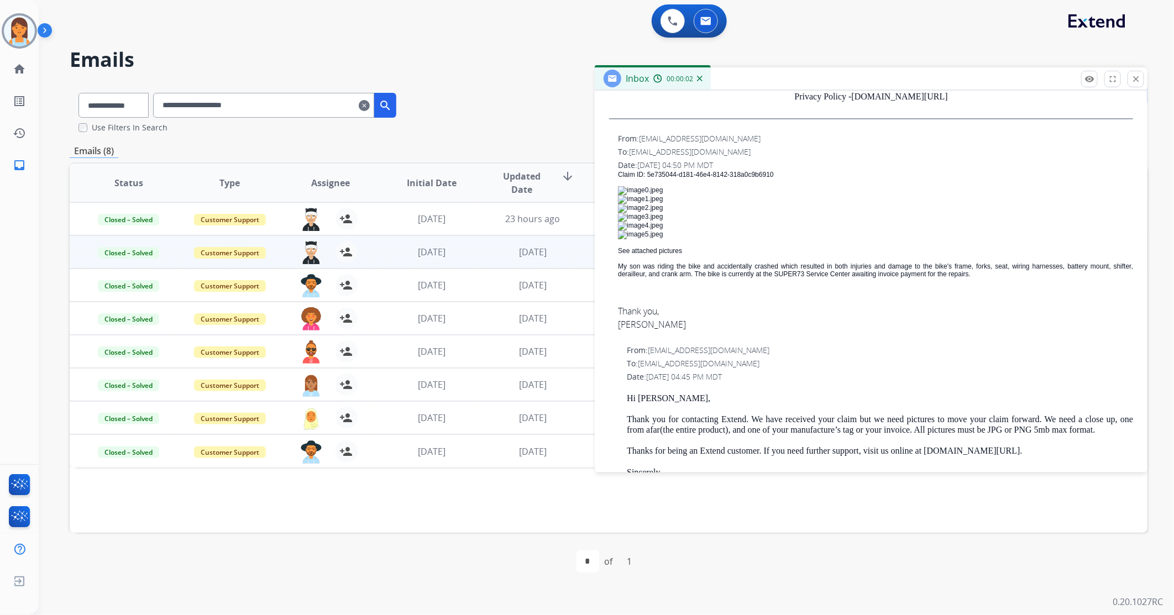
scroll to position [553, 0]
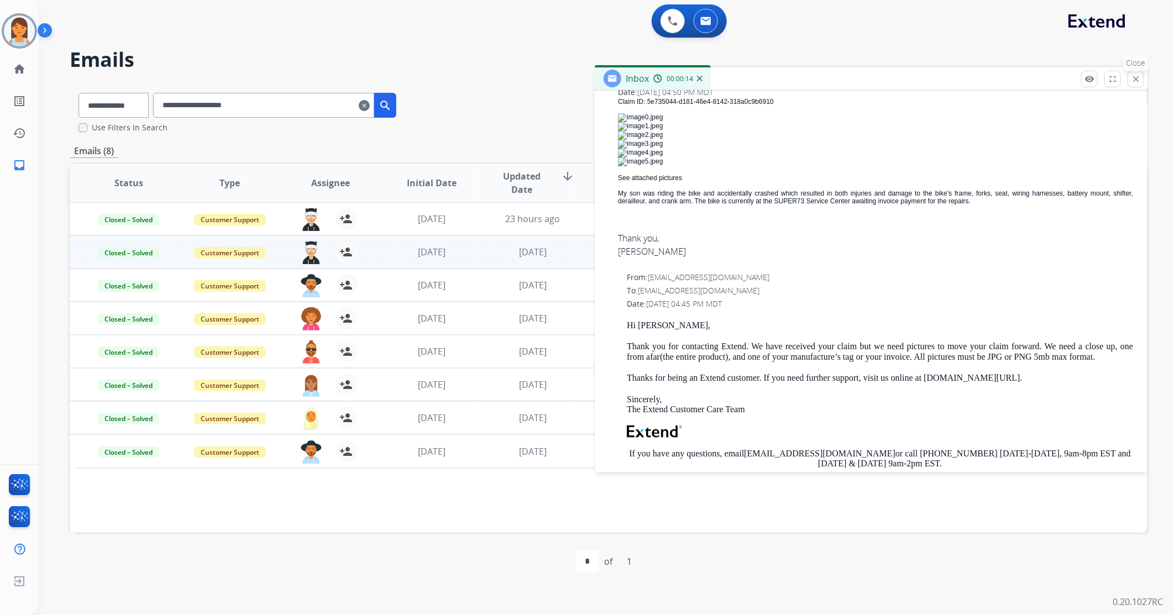
click at [1140, 72] on button "close Close" at bounding box center [1135, 79] width 17 height 17
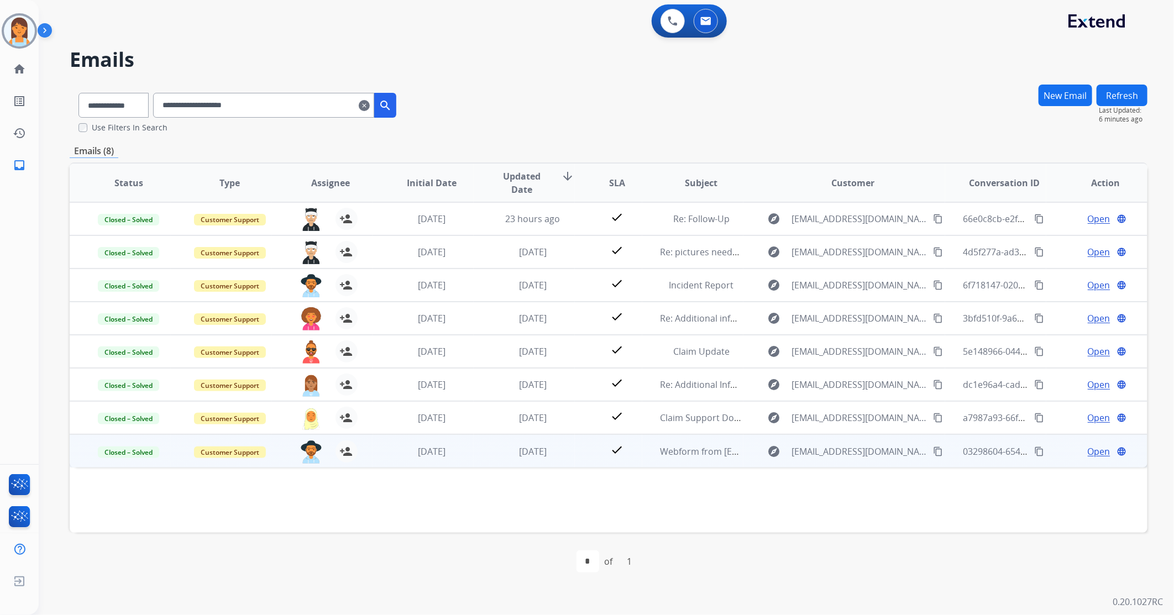
click at [1100, 453] on span "Open" at bounding box center [1099, 451] width 23 height 13
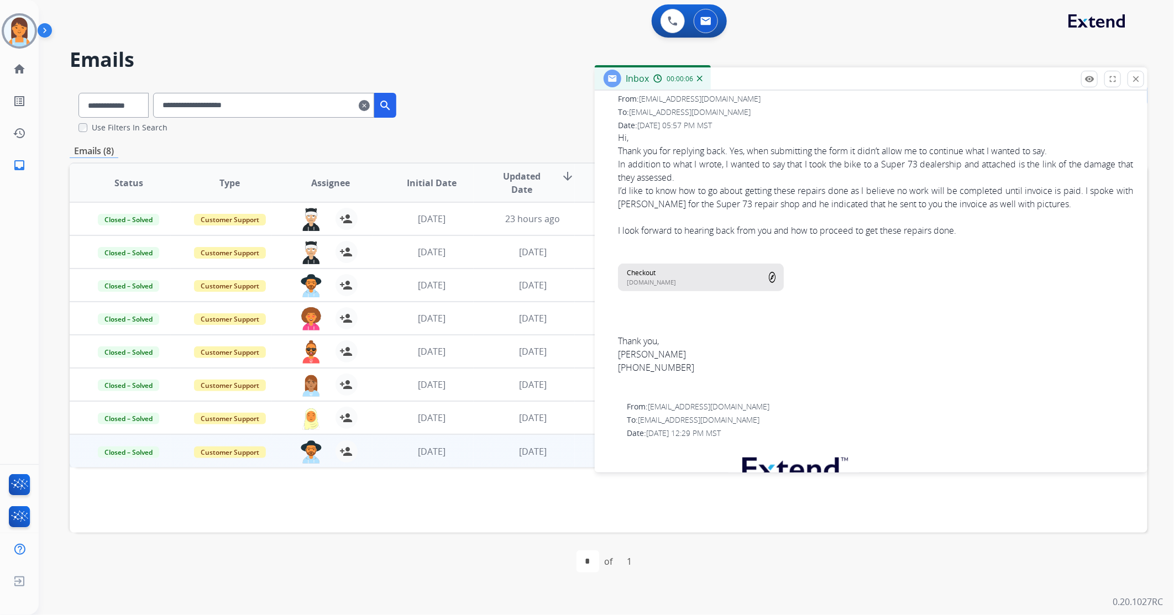
scroll to position [491, 0]
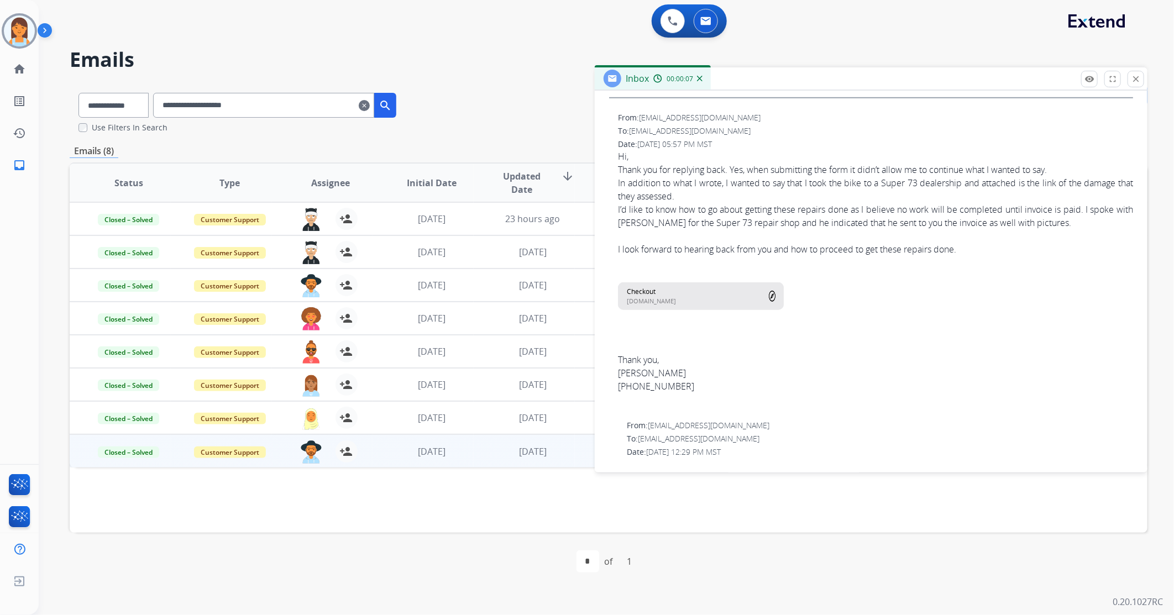
click at [699, 300] on div "[DOMAIN_NAME]" at bounding box center [693, 301] width 132 height 9
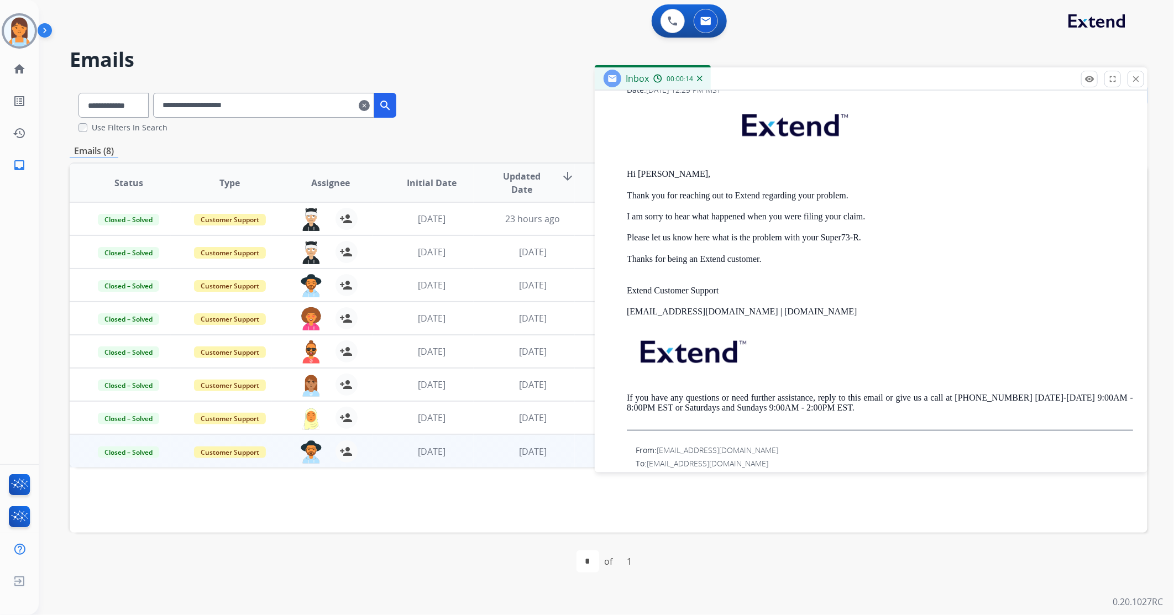
scroll to position [904, 0]
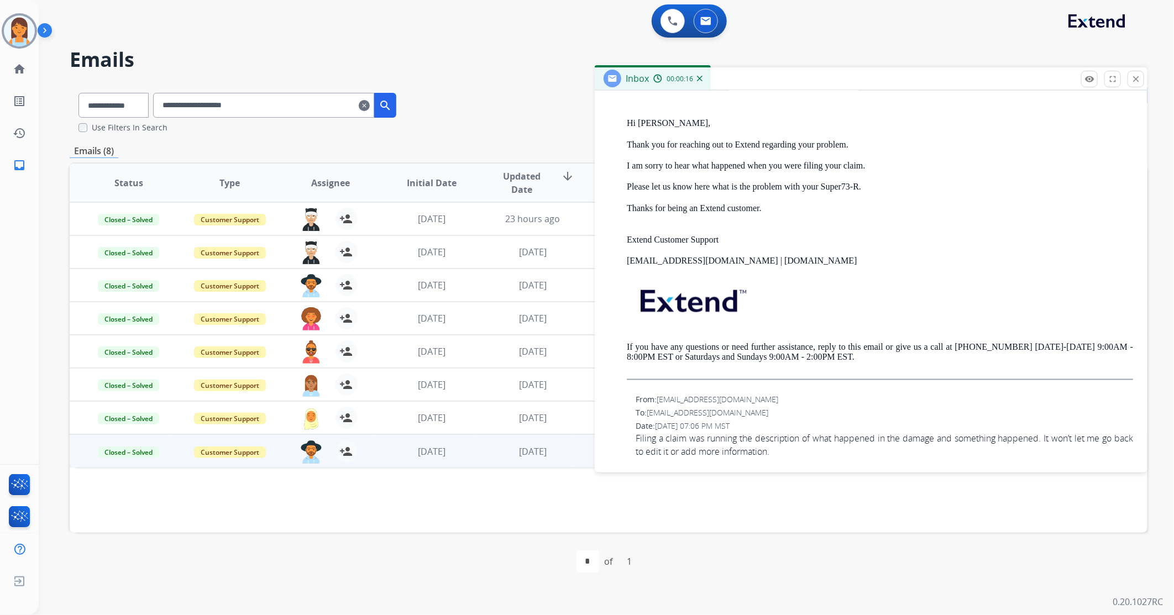
click at [1133, 77] on mat-icon "close" at bounding box center [1136, 79] width 10 height 10
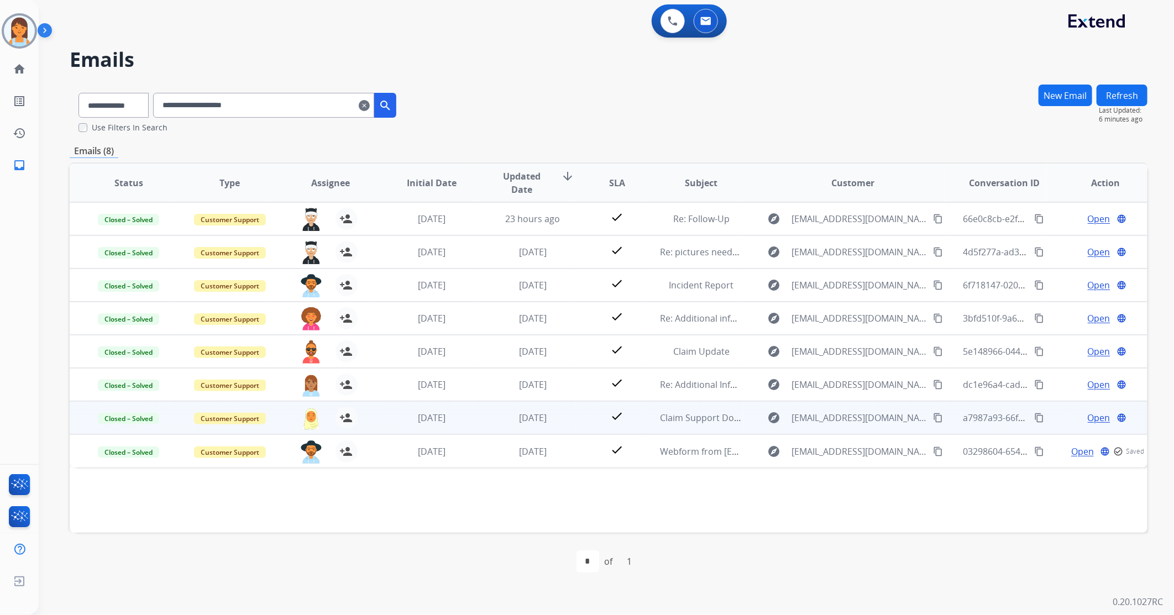
click at [1088, 413] on span "Open" at bounding box center [1099, 417] width 23 height 13
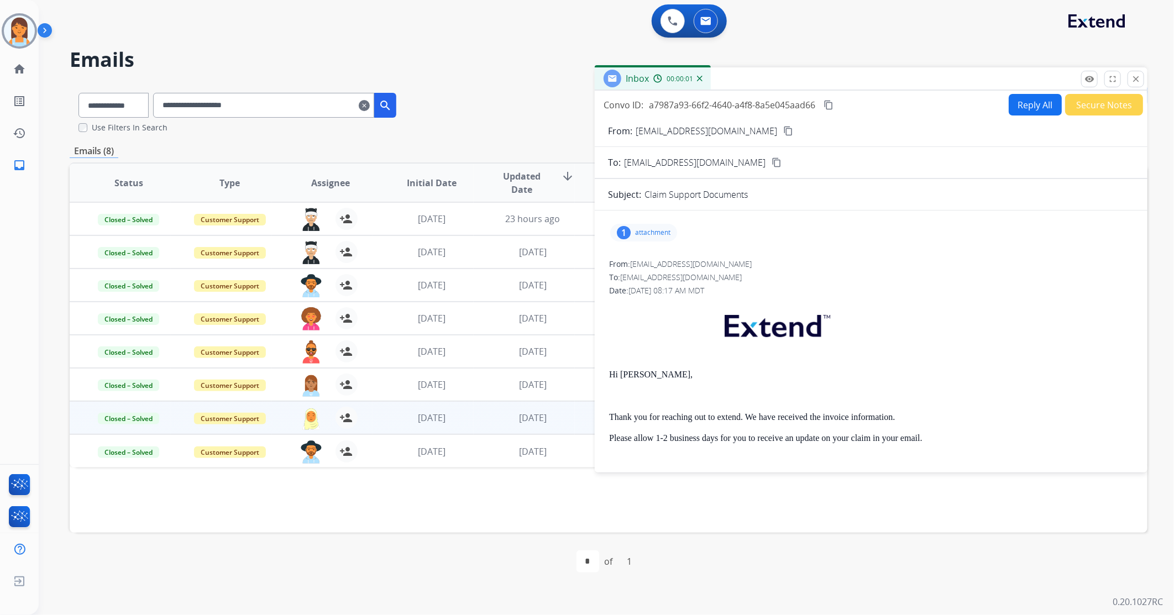
click at [659, 229] on p "attachment" at bounding box center [652, 232] width 35 height 9
click at [654, 269] on div at bounding box center [648, 263] width 55 height 39
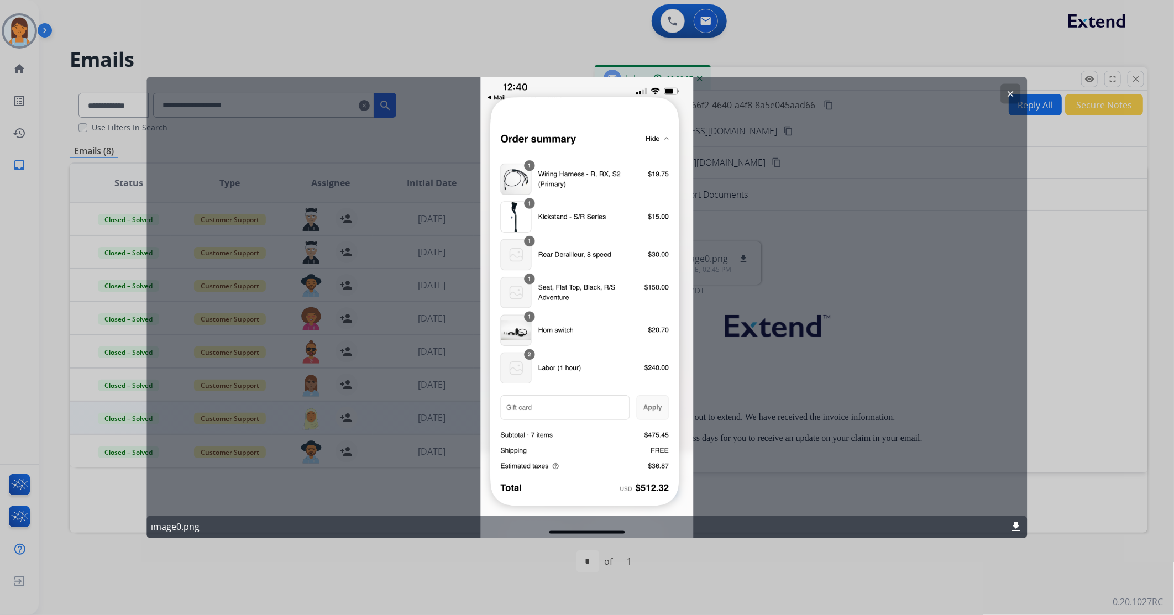
drag, startPoint x: 1014, startPoint y: 91, endPoint x: 1024, endPoint y: 94, distance: 11.0
click at [1014, 91] on mat-icon "clear" at bounding box center [1011, 93] width 10 height 10
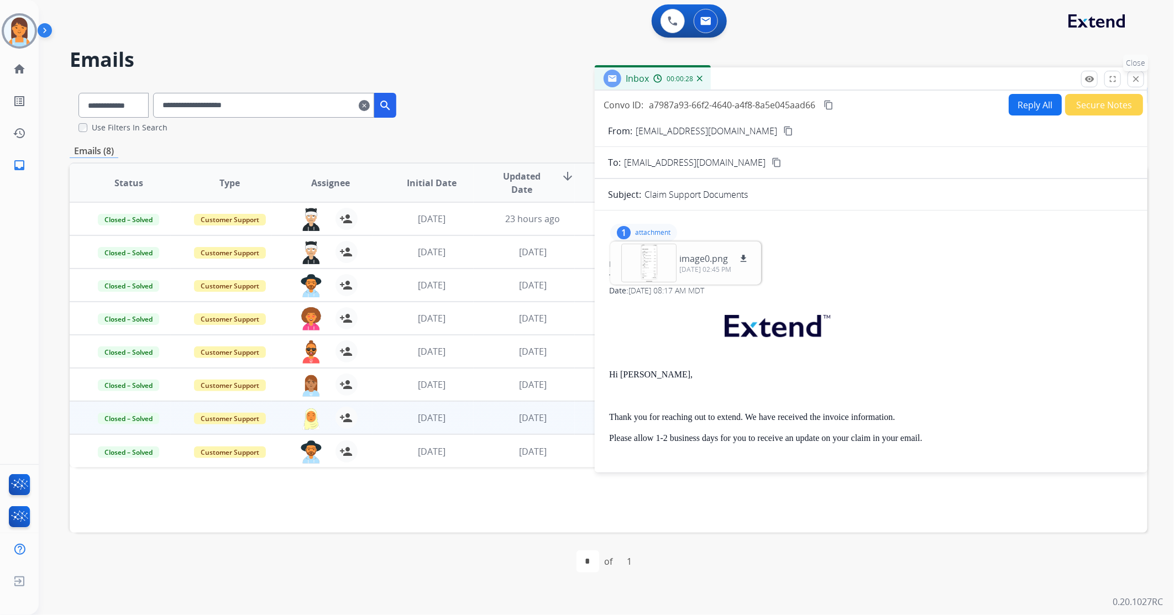
click at [1132, 79] on mat-icon "close" at bounding box center [1136, 79] width 10 height 10
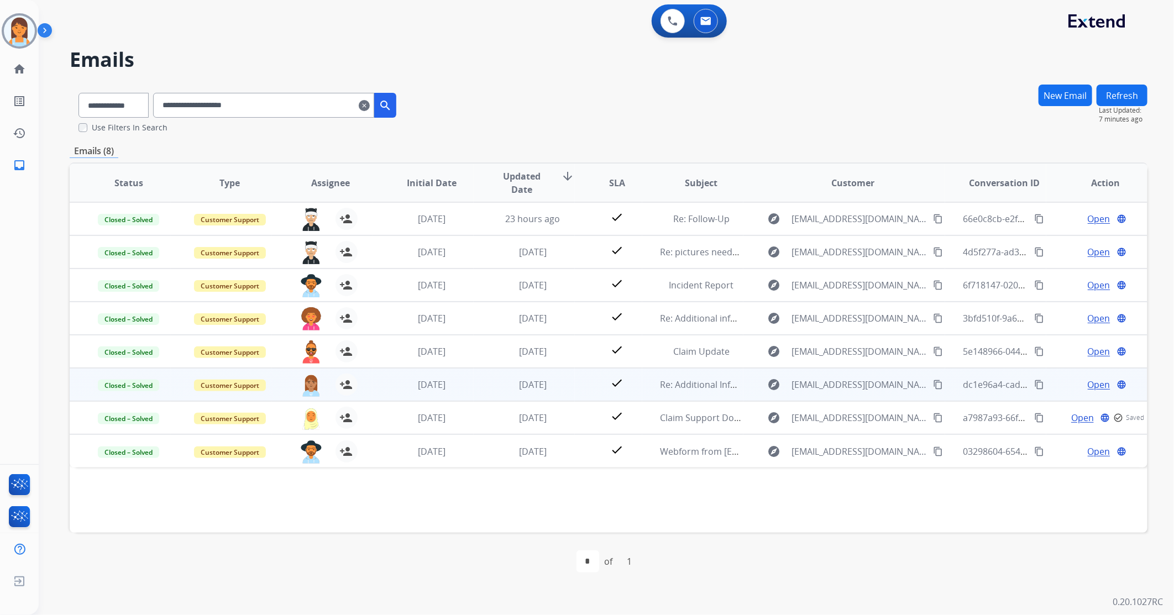
click at [1089, 382] on span "Open" at bounding box center [1099, 384] width 23 height 13
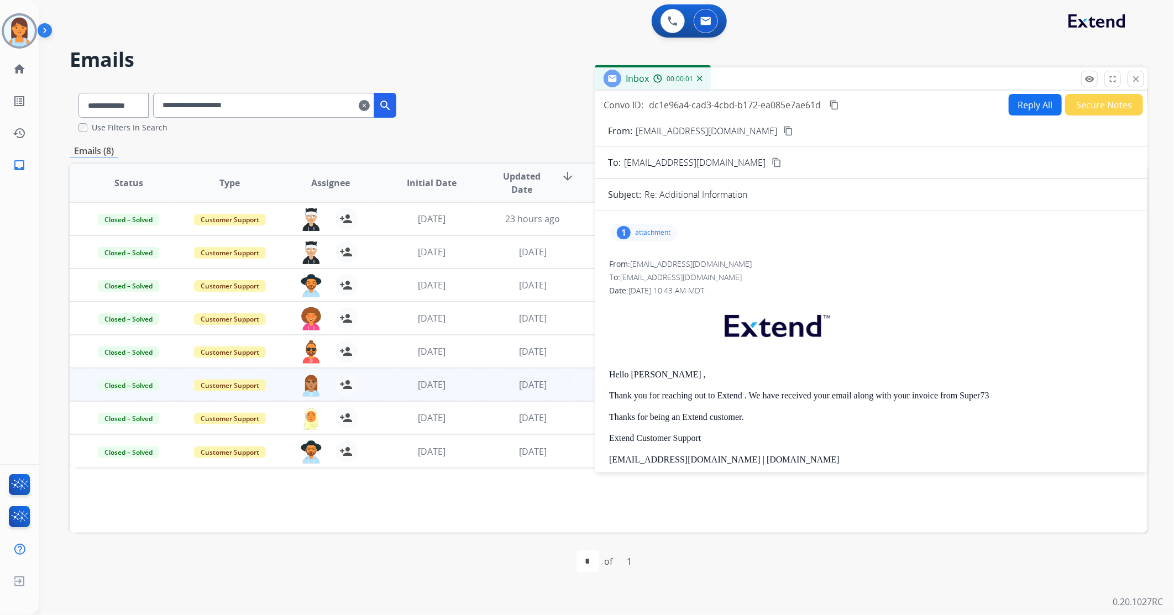
click at [649, 237] on div "1 attachment" at bounding box center [643, 233] width 67 height 18
click at [664, 256] on div at bounding box center [648, 263] width 55 height 39
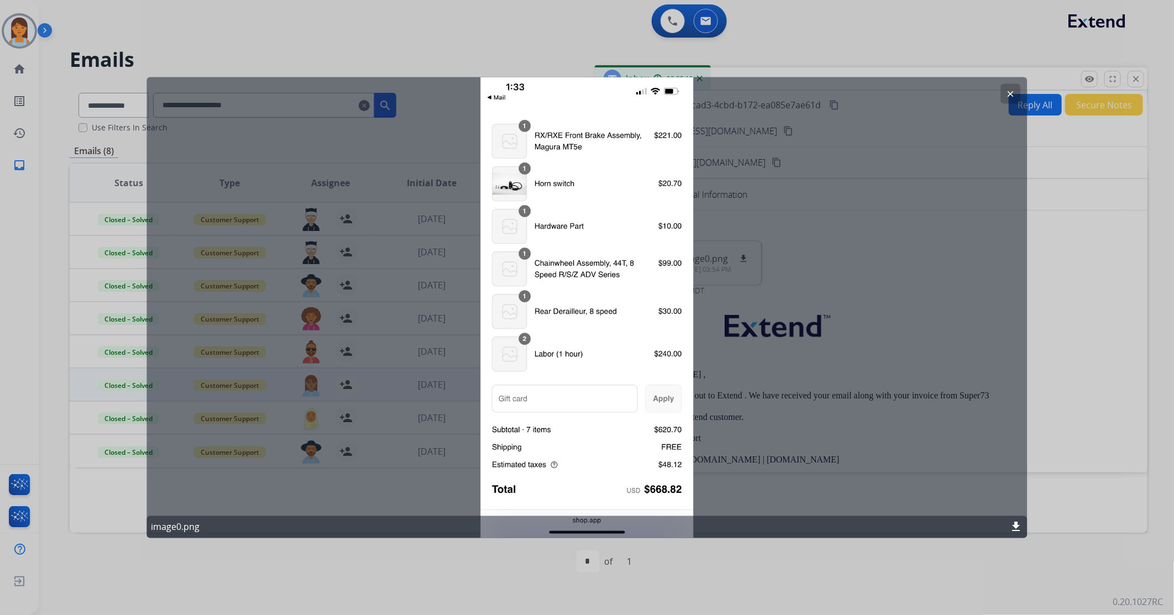
click at [1003, 92] on button "clear" at bounding box center [1011, 93] width 20 height 20
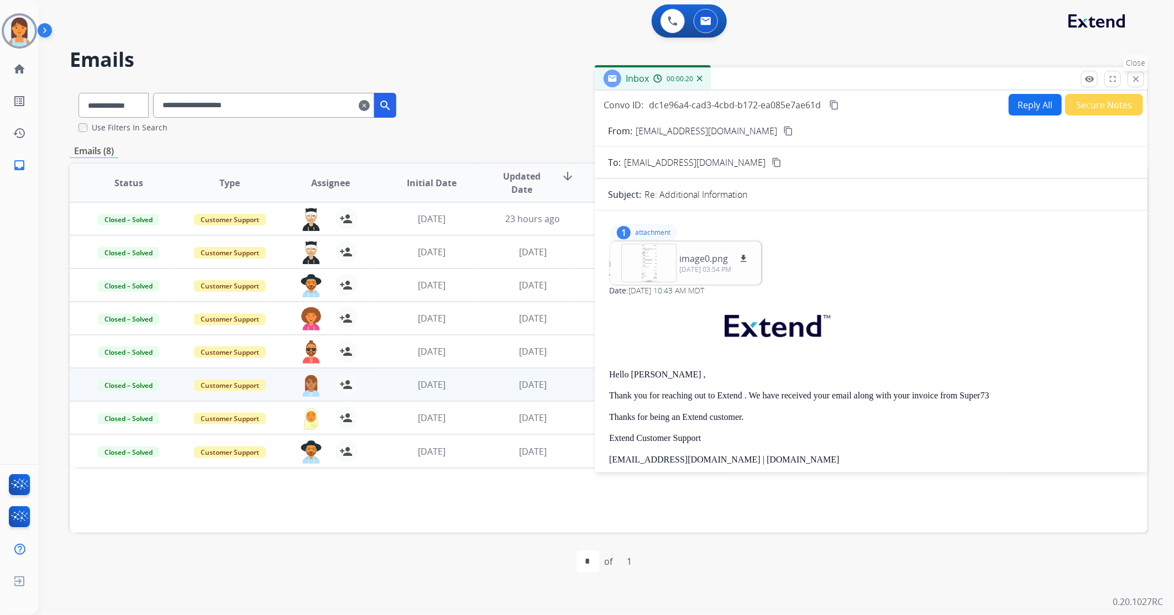
click at [1142, 80] on button "close Close" at bounding box center [1135, 79] width 17 height 17
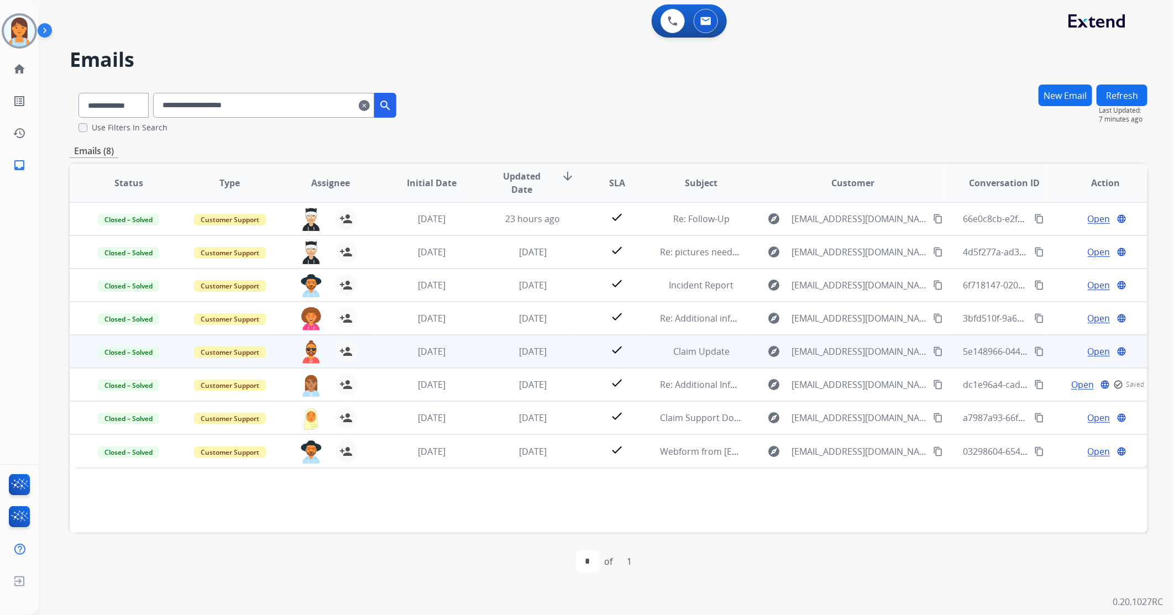
click at [1095, 351] on span "Open" at bounding box center [1099, 351] width 23 height 13
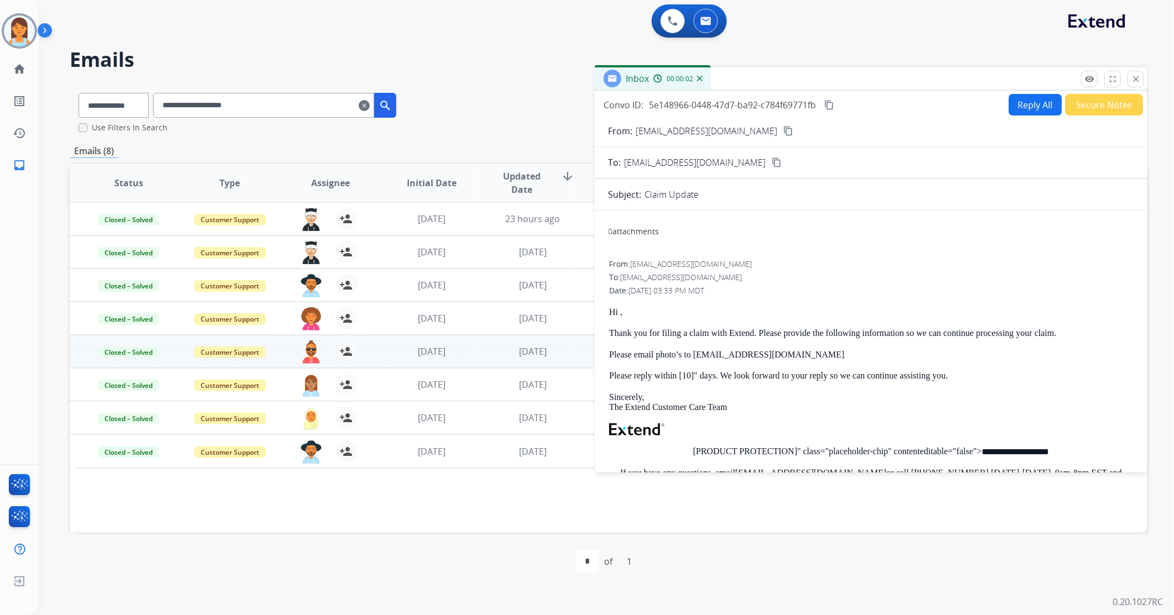
scroll to position [186, 0]
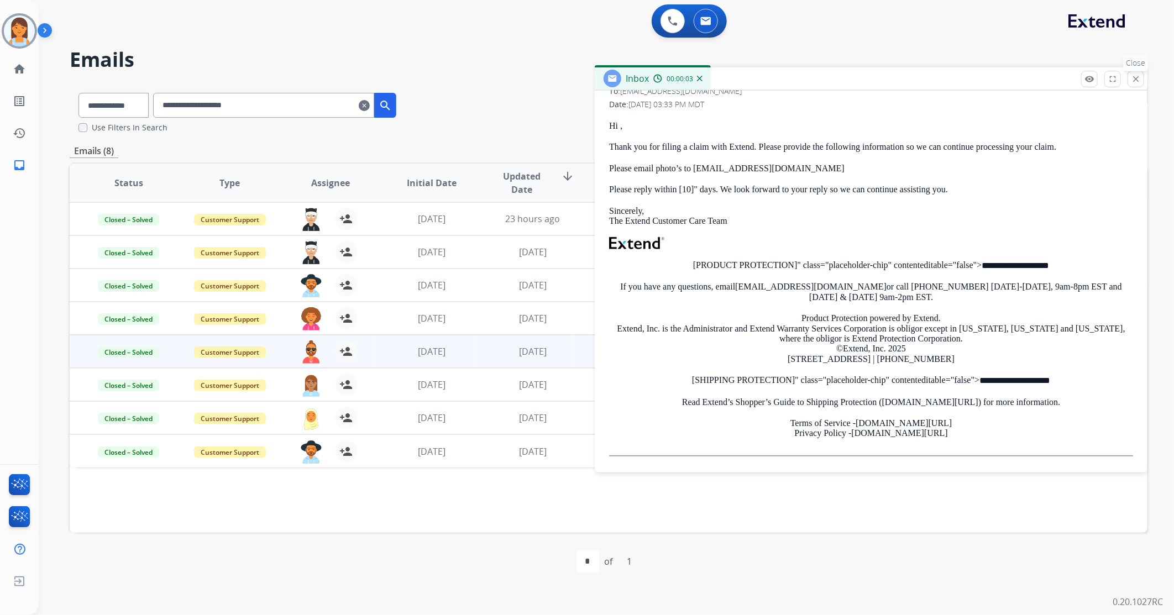
click at [1132, 75] on mat-icon "close" at bounding box center [1136, 79] width 10 height 10
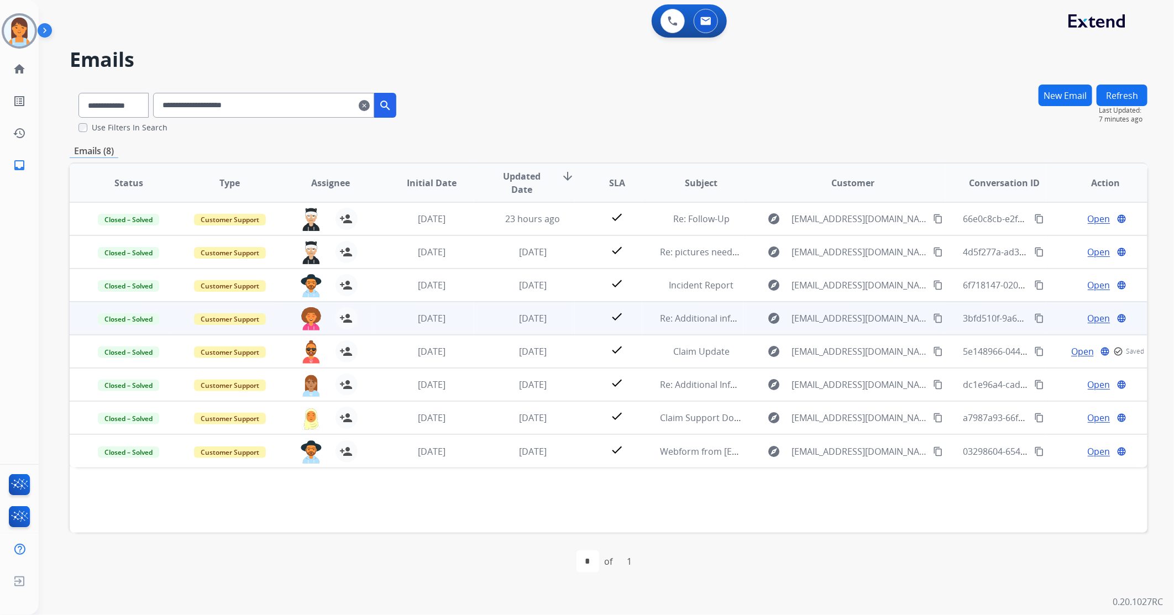
click at [1095, 315] on span "Open" at bounding box center [1099, 318] width 23 height 13
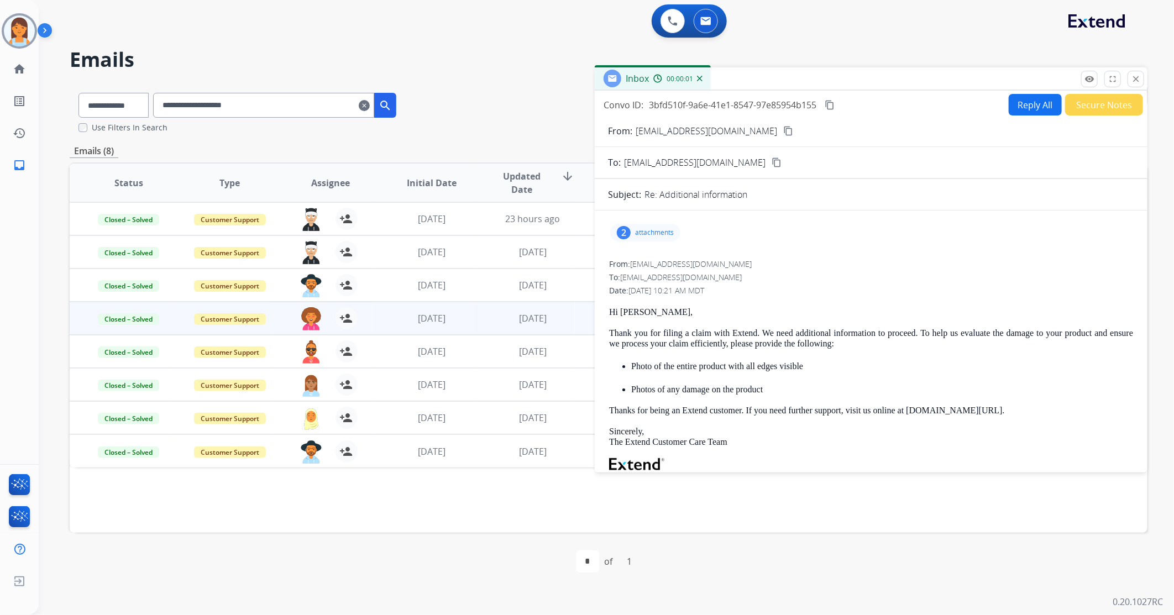
click at [651, 236] on p "attachments" at bounding box center [654, 232] width 39 height 9
click at [1142, 80] on button "close Close" at bounding box center [1135, 79] width 17 height 17
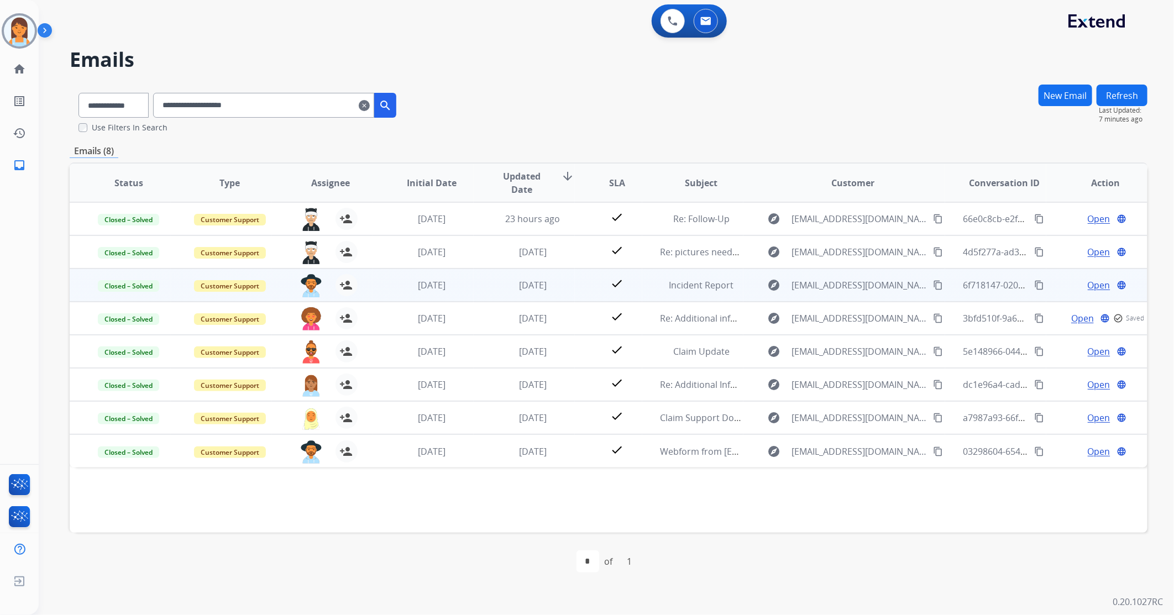
click at [1093, 282] on span "Open" at bounding box center [1099, 285] width 23 height 13
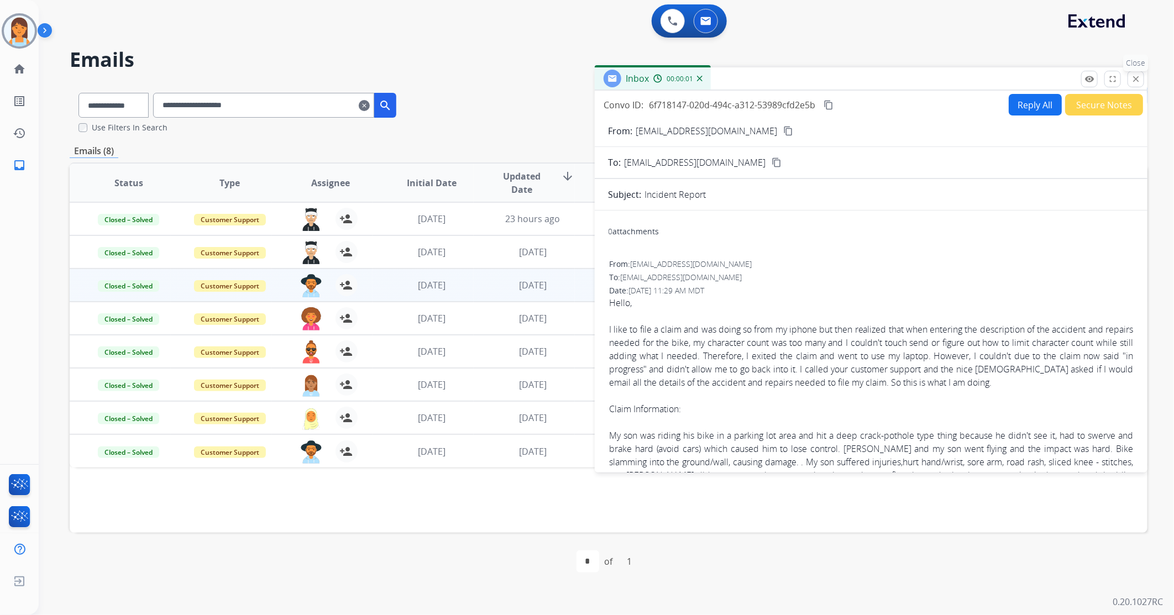
click at [1135, 80] on mat-icon "close" at bounding box center [1136, 79] width 10 height 10
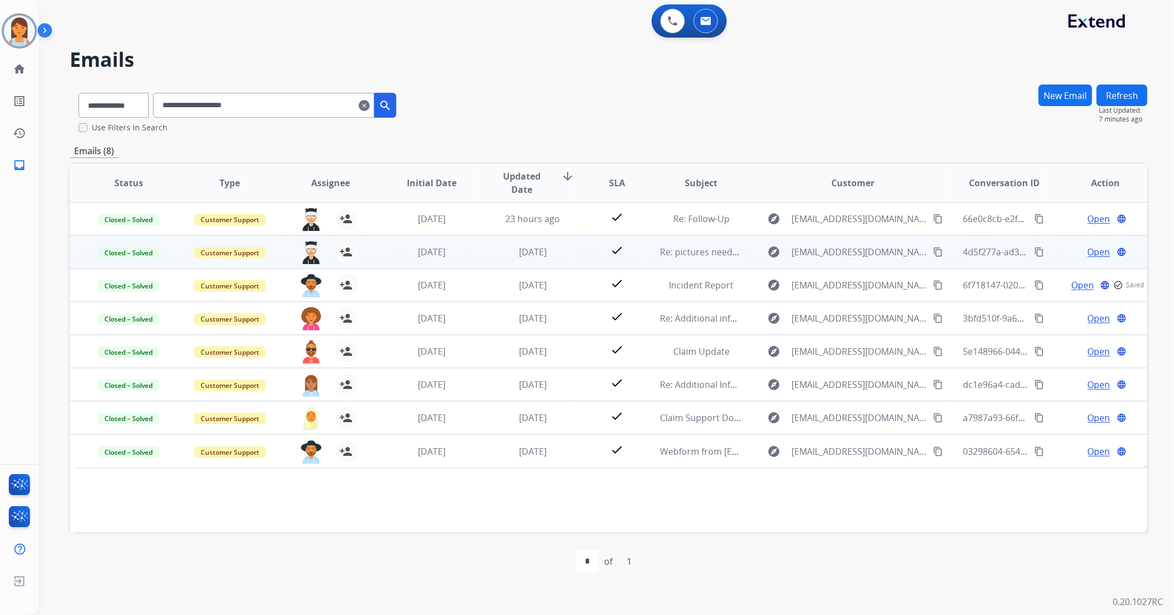
click at [1098, 249] on span "Open" at bounding box center [1099, 251] width 23 height 13
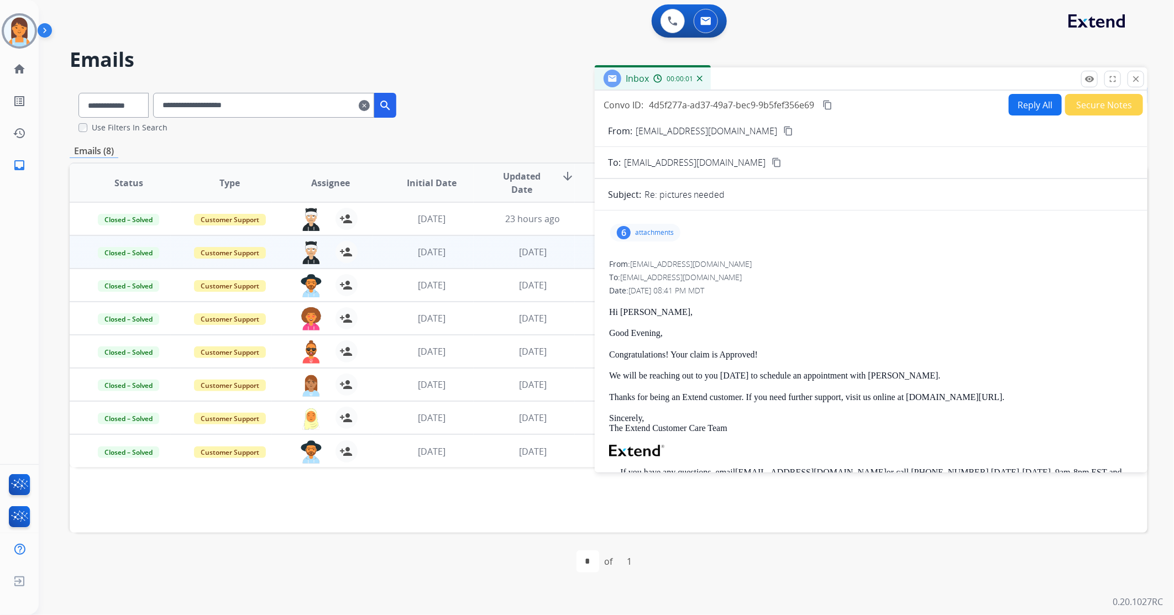
click at [648, 233] on p "attachments" at bounding box center [654, 232] width 39 height 9
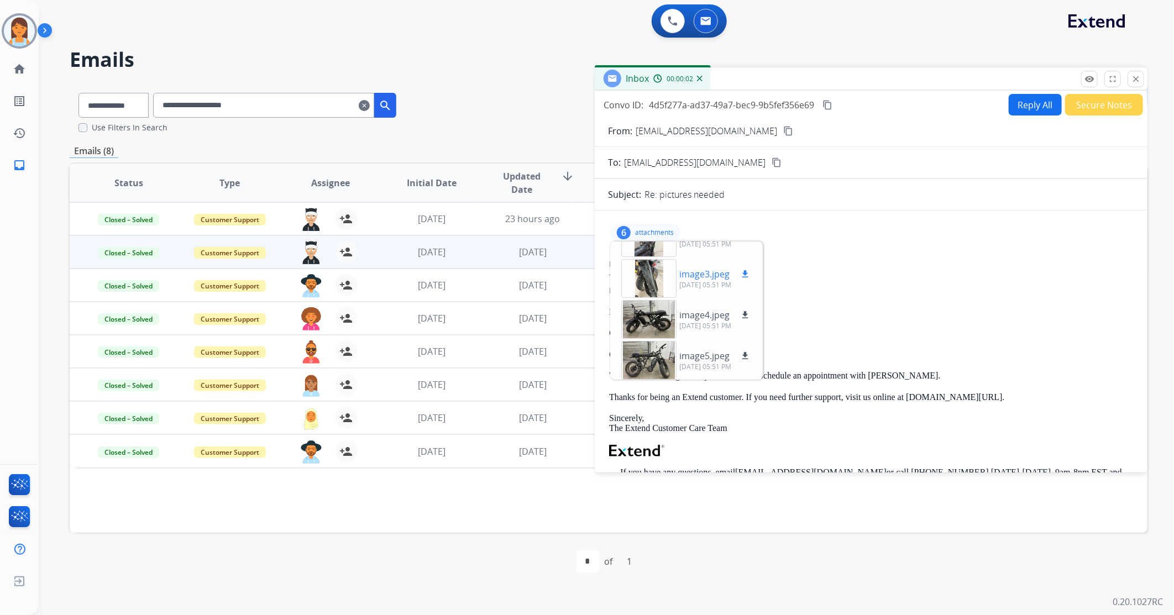
scroll to position [109, 0]
click at [1133, 74] on mat-icon "close" at bounding box center [1136, 79] width 10 height 10
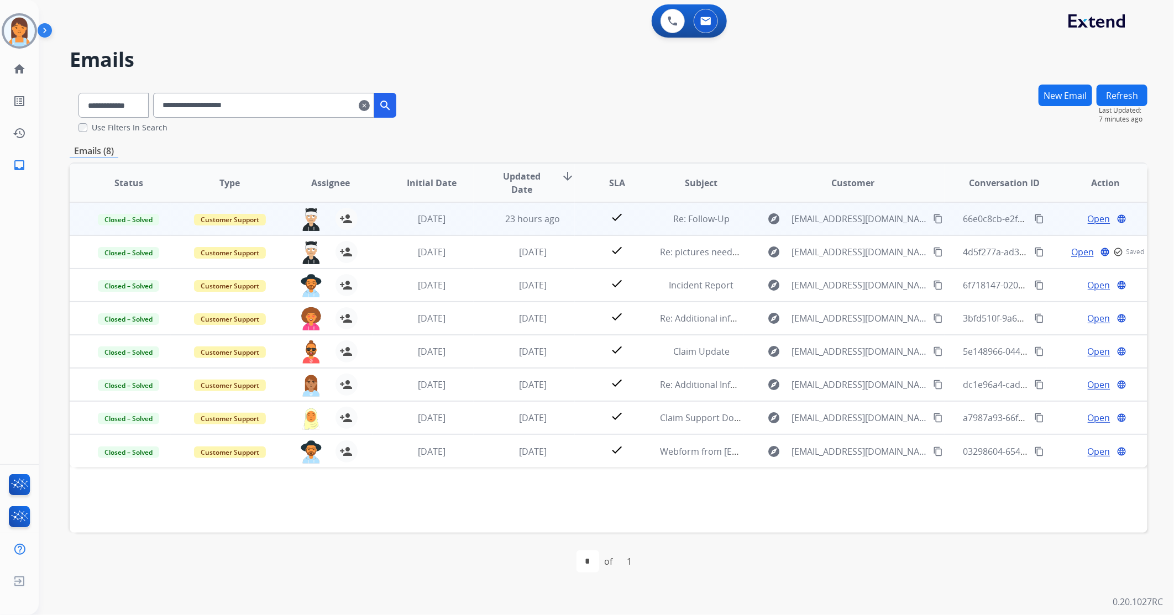
click at [1090, 217] on span "Open" at bounding box center [1099, 218] width 23 height 13
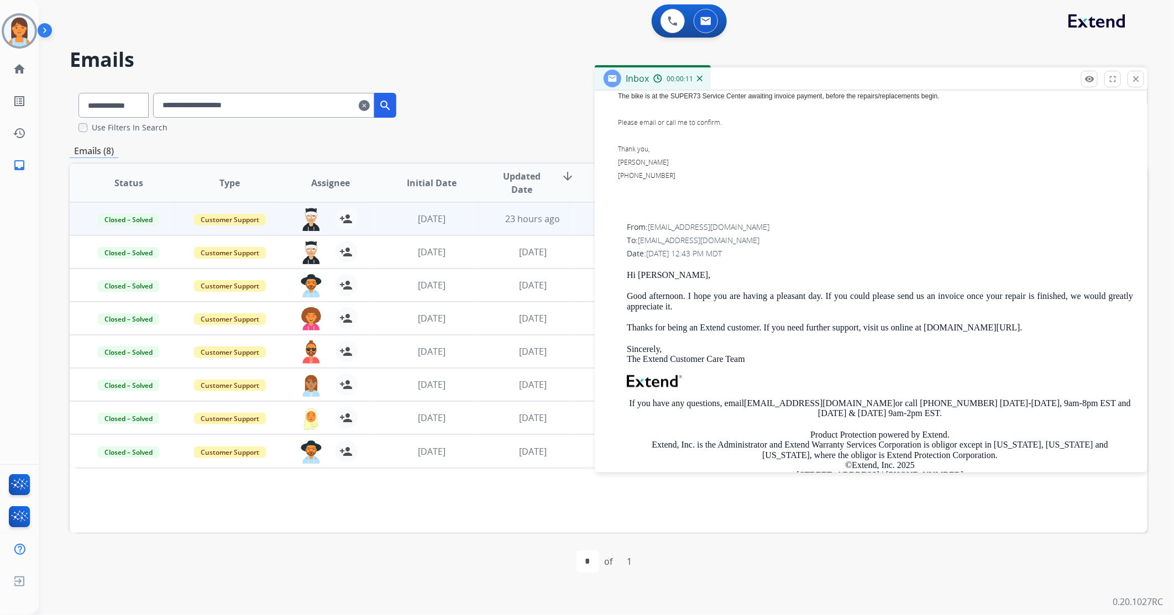
scroll to position [553, 0]
click at [1131, 82] on mat-icon "close" at bounding box center [1136, 79] width 10 height 10
